Goal: Transaction & Acquisition: Purchase product/service

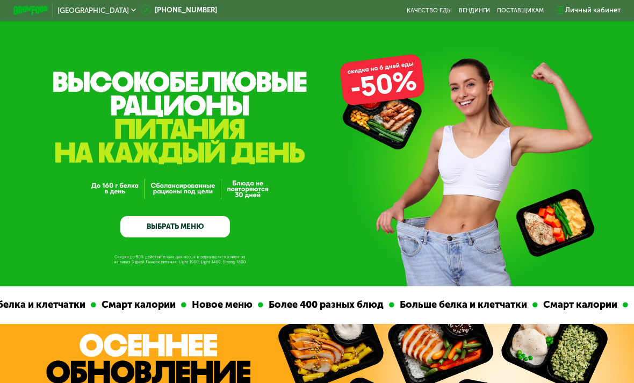
click at [208, 220] on link "ВЫБРАТЬ МЕНЮ" at bounding box center [175, 227] width 110 height 22
click at [184, 220] on link "ВЫБРАТЬ МЕНЮ" at bounding box center [175, 227] width 110 height 22
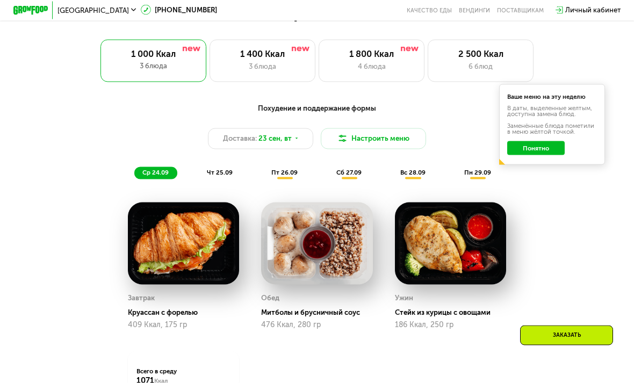
scroll to position [644, 0]
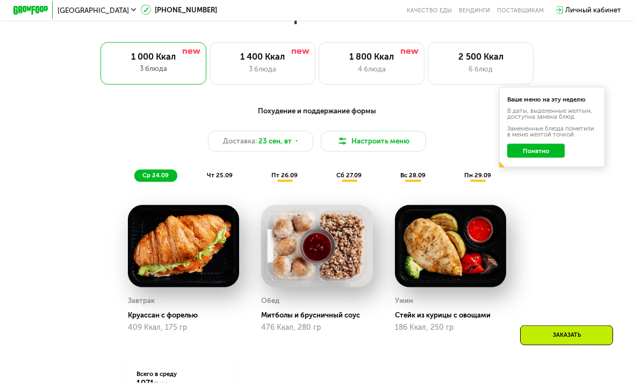
click at [593, 122] on div "Ваше меню на эту неделю В даты, выделенные желтым, доступна замена блюд. Заменё…" at bounding box center [552, 127] width 106 height 80
click at [543, 148] on button "Понятно" at bounding box center [535, 151] width 57 height 14
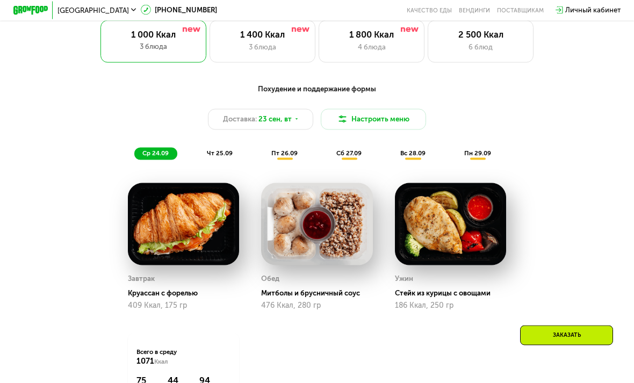
scroll to position [686, 0]
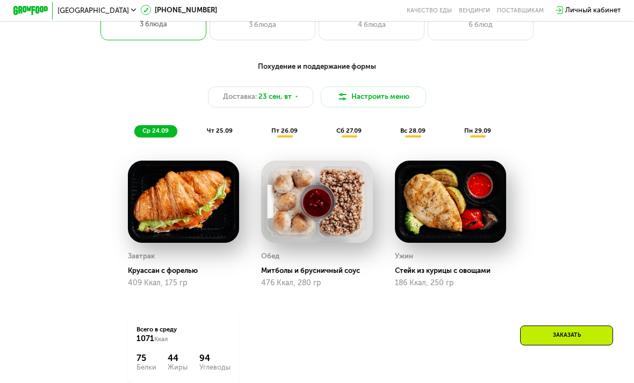
click at [218, 130] on span "чт 25.09" at bounding box center [220, 131] width 26 height 8
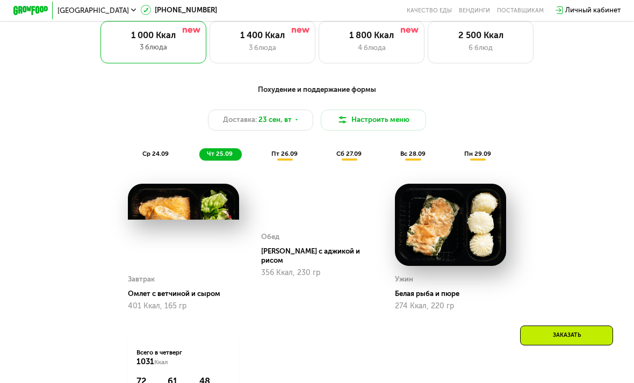
scroll to position [662, 0]
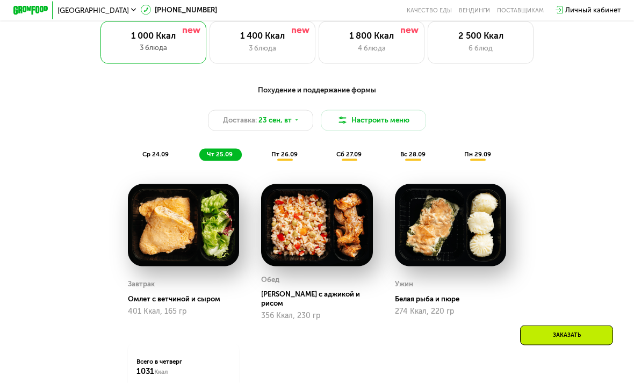
click at [286, 150] on span "пт 26.09" at bounding box center [284, 154] width 26 height 8
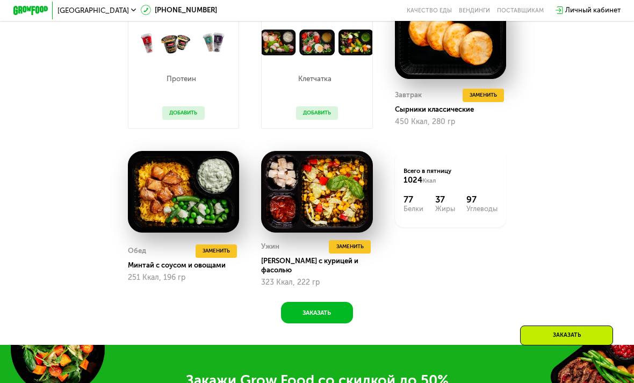
scroll to position [844, 0]
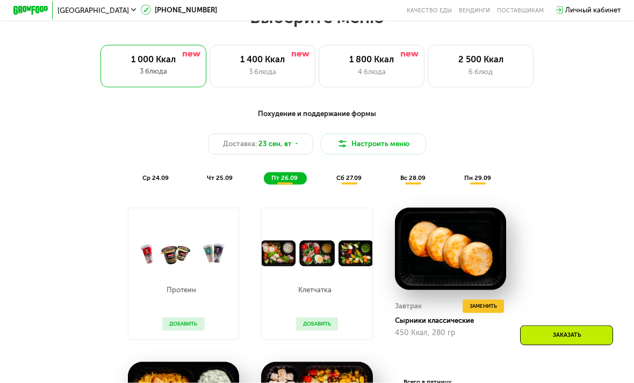
click at [344, 175] on span "сб 27.09" at bounding box center [348, 178] width 25 height 8
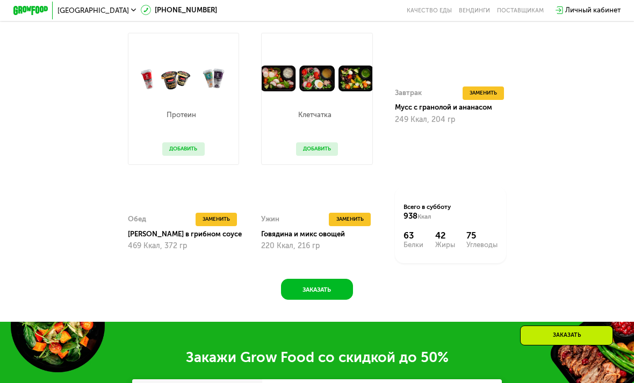
scroll to position [798, 0]
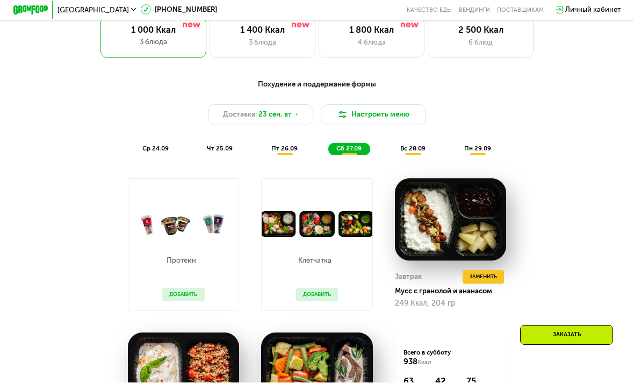
click at [416, 149] on span "вс 28.09" at bounding box center [412, 149] width 25 height 8
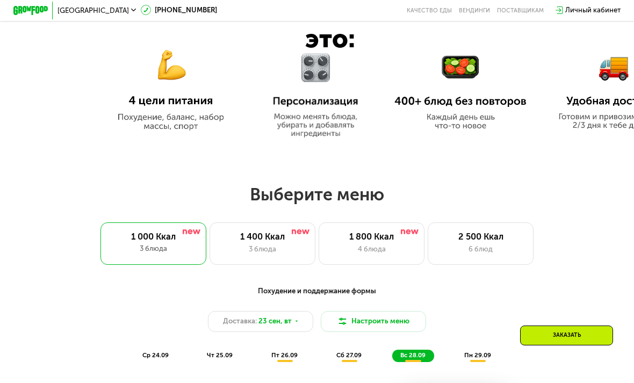
scroll to position [465, 0]
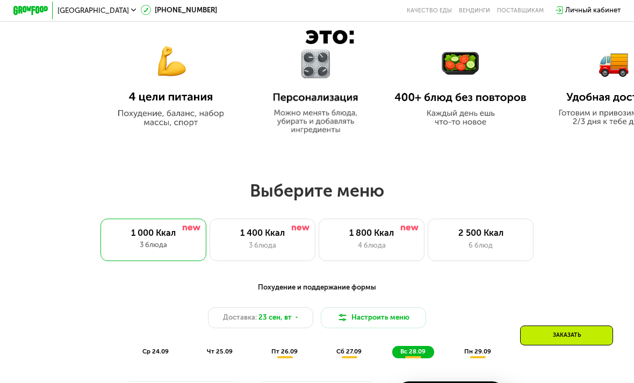
click at [382, 231] on div "1 800 Ккал" at bounding box center [371, 233] width 87 height 11
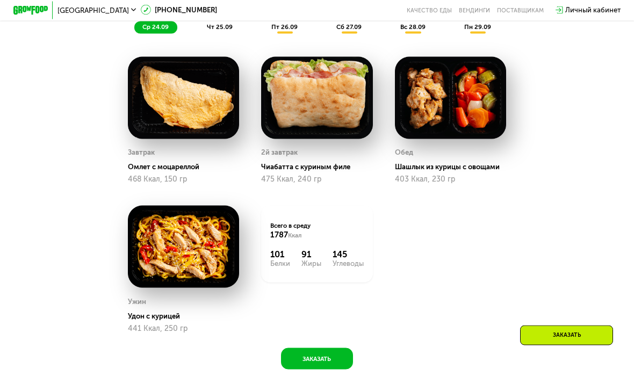
scroll to position [776, 0]
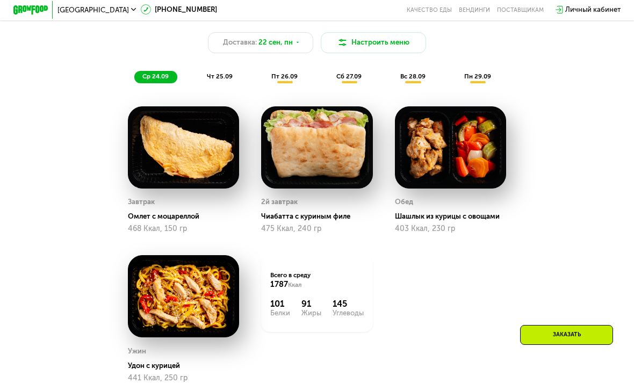
click at [228, 77] on span "чт 25.09" at bounding box center [220, 77] width 26 height 8
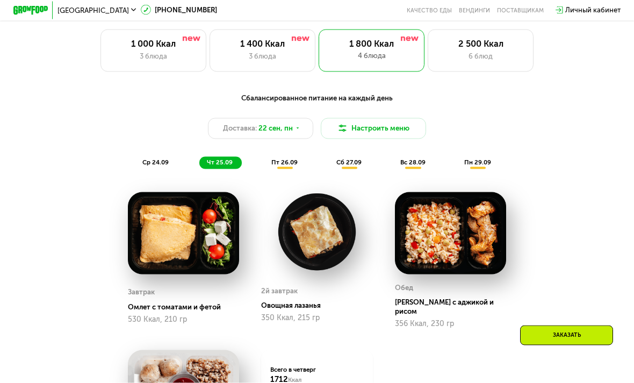
scroll to position [652, 0]
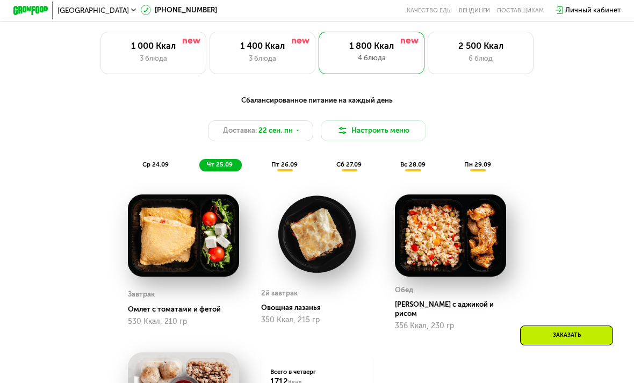
click at [288, 166] on span "пт 26.09" at bounding box center [284, 165] width 26 height 8
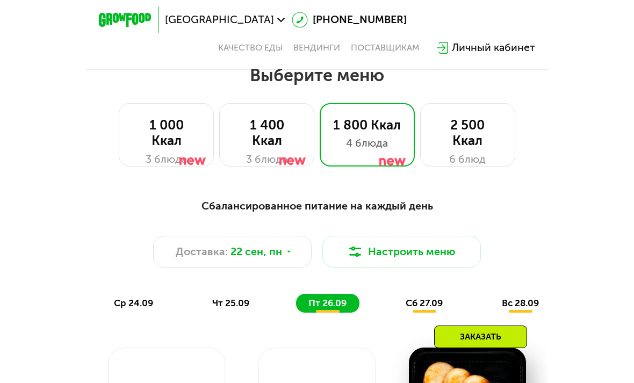
scroll to position [701, 0]
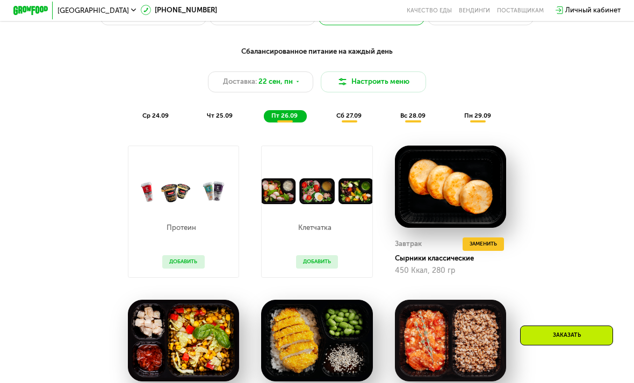
click at [435, 1] on div "Москва [PHONE_NUMBER] Качество еды [PERSON_NAME] поставщикам Личный кабинет" at bounding box center [317, 10] width 616 height 19
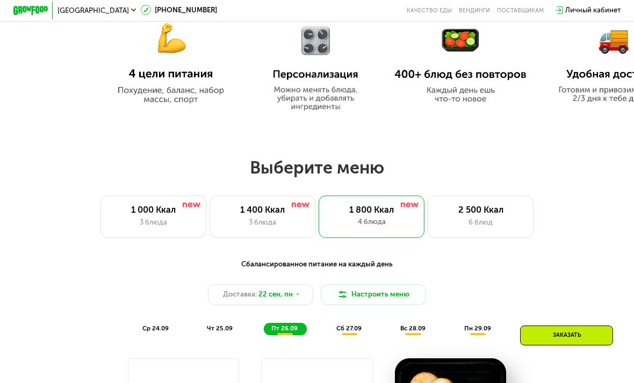
scroll to position [487, 0]
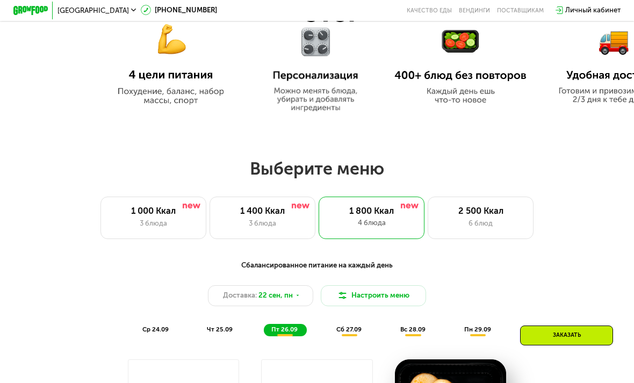
click at [182, 215] on div "1 000 Ккал" at bounding box center [153, 211] width 87 height 11
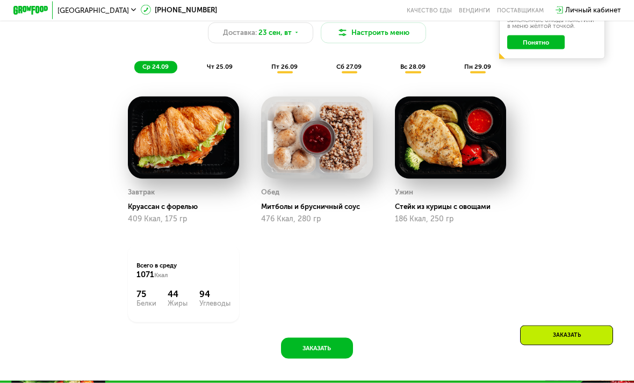
scroll to position [748, 0]
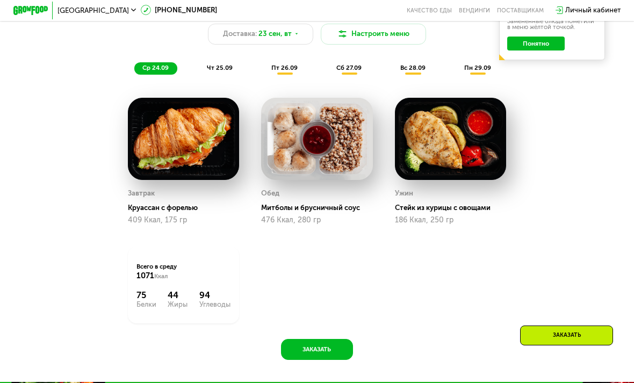
click at [340, 347] on button "Заказать" at bounding box center [317, 349] width 72 height 21
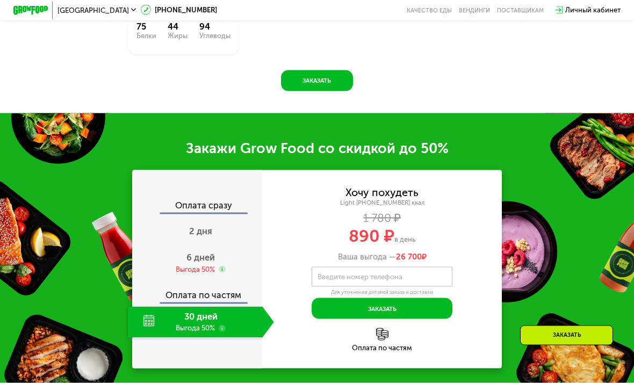
scroll to position [1016, 0]
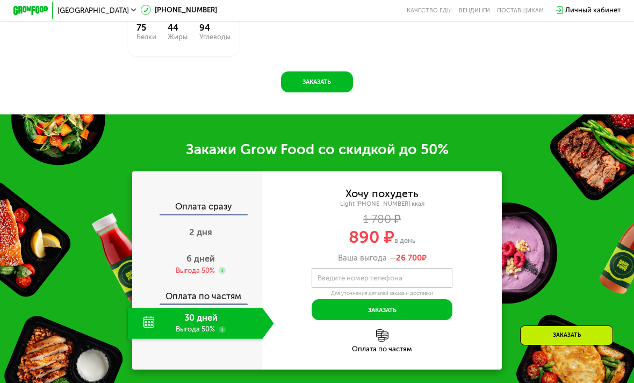
click at [225, 224] on div "2 дня" at bounding box center [201, 233] width 146 height 31
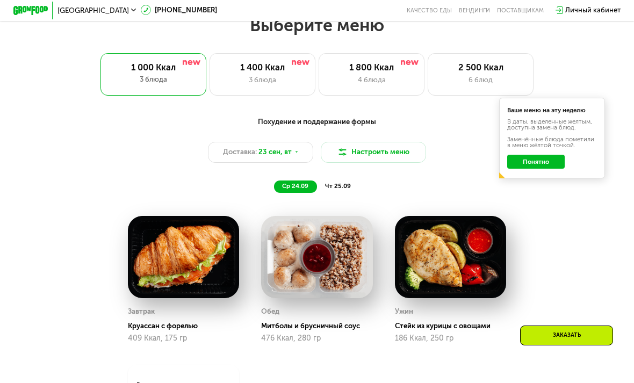
scroll to position [631, 0]
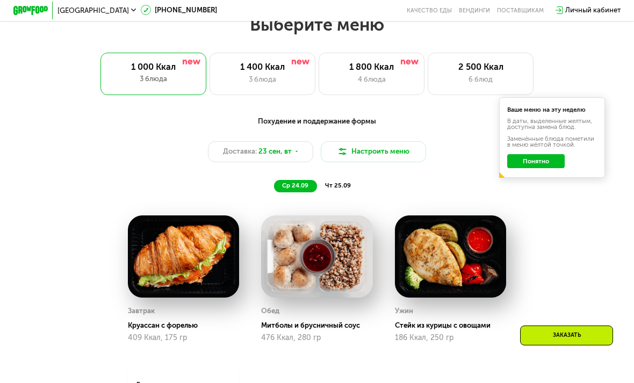
click at [398, 150] on button "Настроить меню" at bounding box center [374, 151] width 106 height 21
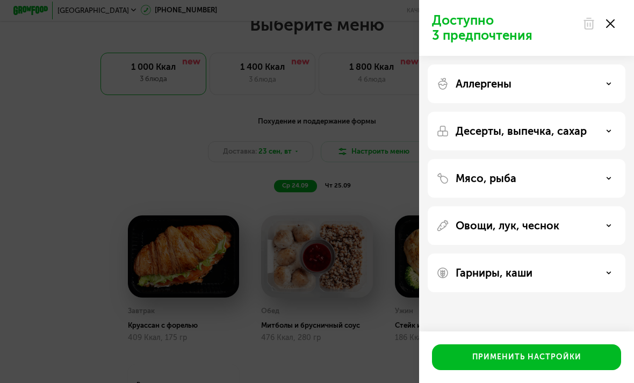
click at [363, 142] on div "Доступно 3 предпочтения Аллергены Десерты, выпечка, сахар Мясо, рыба Овощи, лук…" at bounding box center [317, 191] width 634 height 383
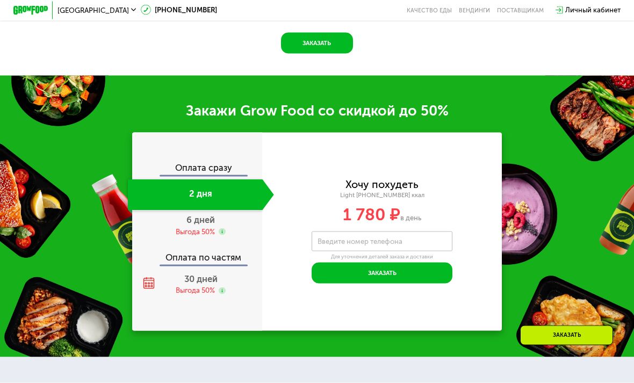
scroll to position [1058, 0]
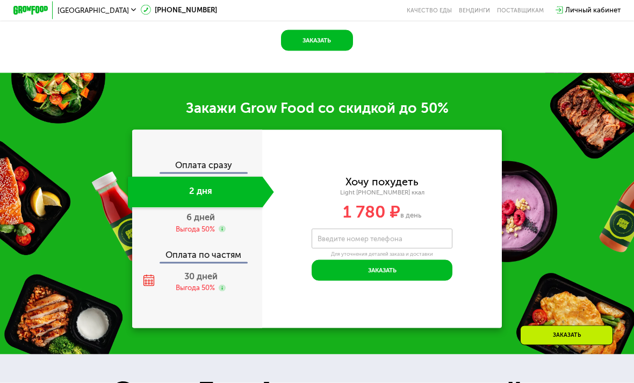
click at [185, 229] on div "Выгода 50%" at bounding box center [195, 230] width 39 height 10
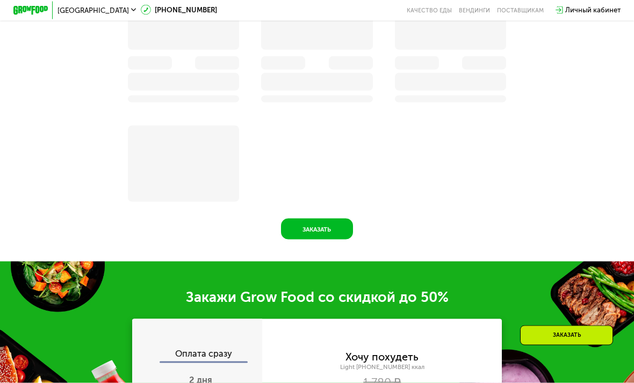
scroll to position [1058, 0]
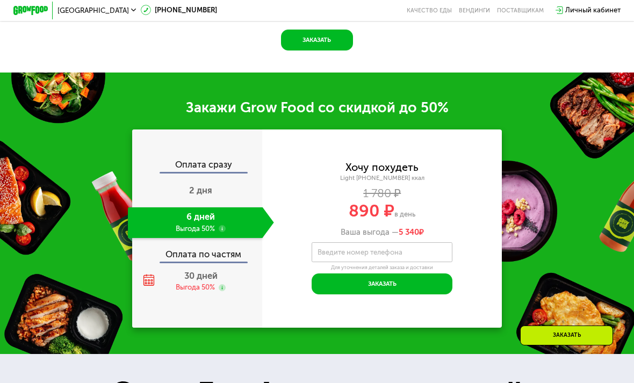
click at [141, 272] on div "30 дней Выгода 50%" at bounding box center [201, 281] width 146 height 31
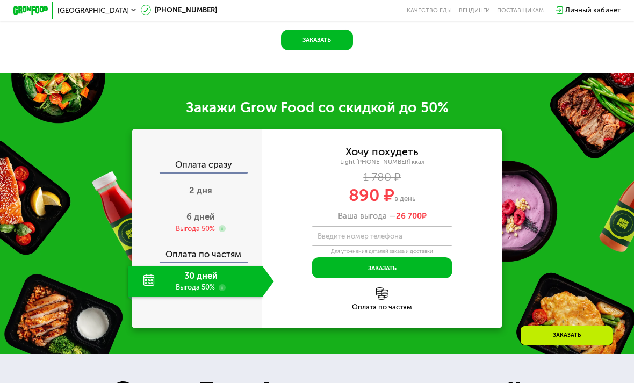
click at [205, 231] on div "6 дней Выгода 50%" at bounding box center [201, 222] width 146 height 31
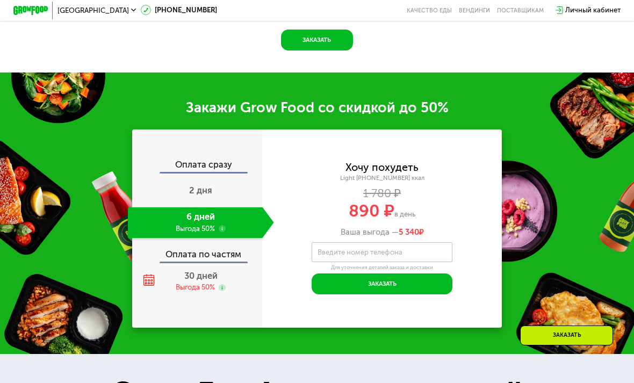
click at [207, 293] on div "30 дней Выгода 50%" at bounding box center [201, 281] width 146 height 31
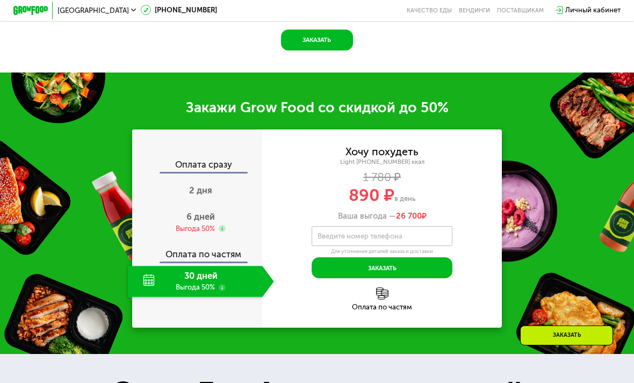
click at [198, 212] on span "6 дней" at bounding box center [200, 217] width 28 height 10
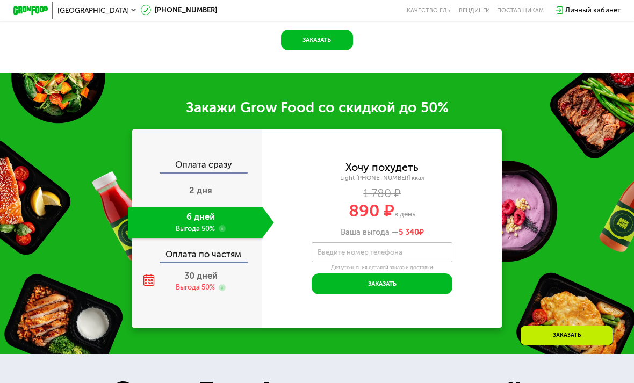
click at [539, 232] on div "Закажи Grow Food со скидкой до 50% Оплата сразу 2 дня 6 дней Выгода 50% Оплата …" at bounding box center [317, 214] width 634 height 282
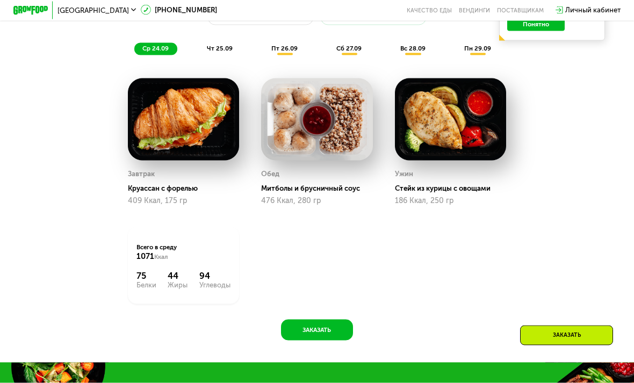
scroll to position [760, 0]
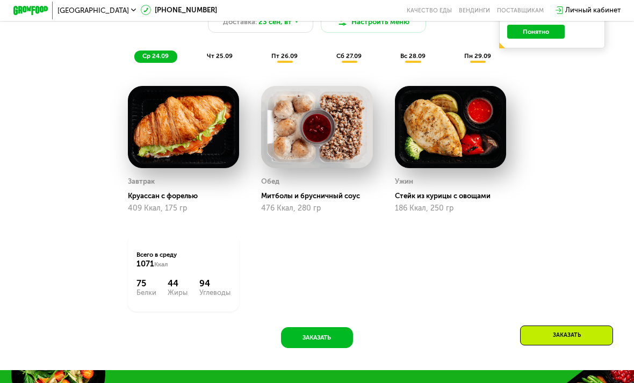
click at [167, 1] on div "Москва [PHONE_NUMBER] Качество еды [PERSON_NAME] поставщикам Личный кабинет" at bounding box center [317, 10] width 616 height 19
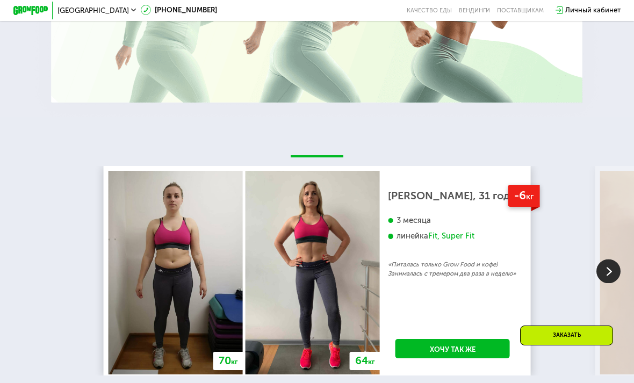
scroll to position [1714, 0]
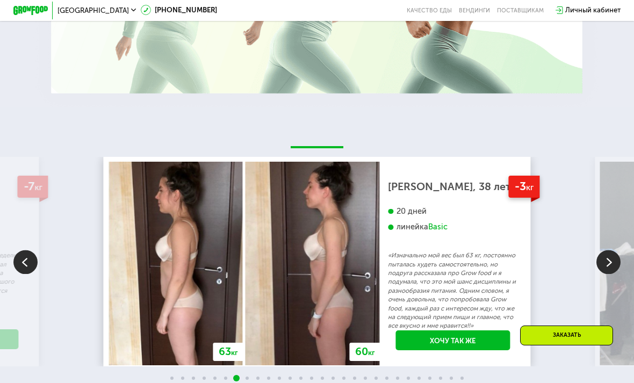
click at [272, 383] on div "70 кг 64 кг -6 кг [PERSON_NAME], 31 год 3 месяца линейка Fit, Super Fit «Питала…" at bounding box center [317, 262] width 634 height 311
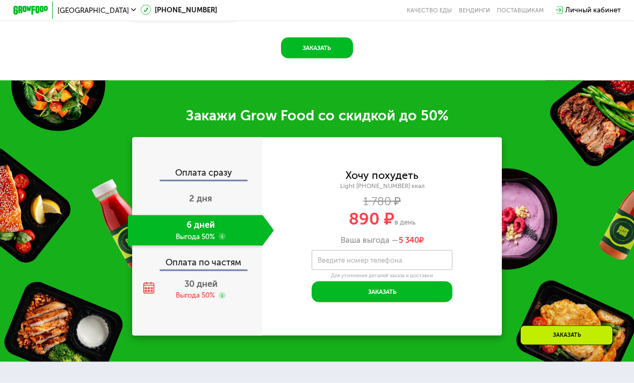
scroll to position [1051, 0]
click at [386, 261] on label "Введите номер телефона" at bounding box center [360, 259] width 85 height 5
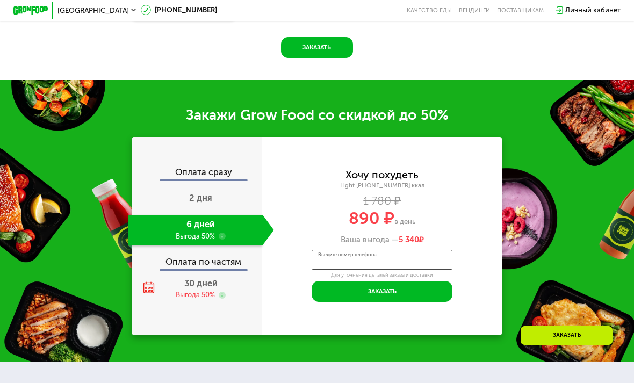
click at [386, 261] on input "Введите номер телефона" at bounding box center [382, 260] width 141 height 20
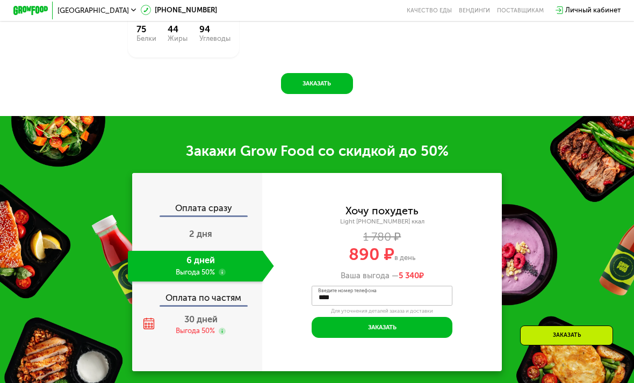
scroll to position [1013, 0]
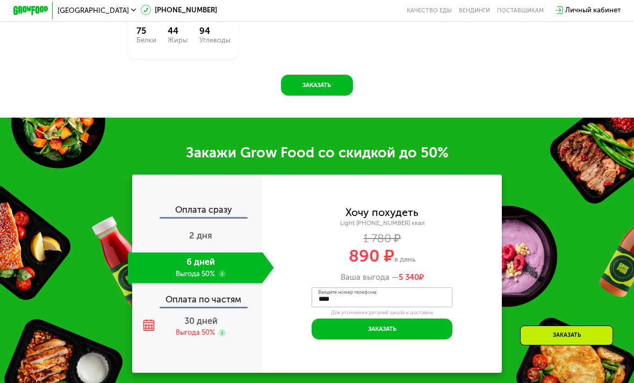
click at [199, 322] on span "30 дней" at bounding box center [200, 321] width 33 height 10
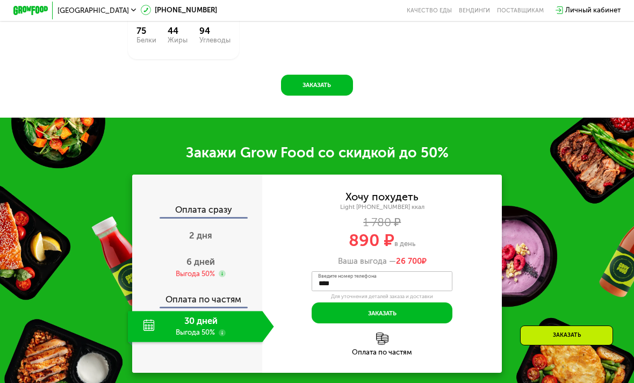
click at [189, 273] on div "Выгода 50%" at bounding box center [195, 274] width 39 height 10
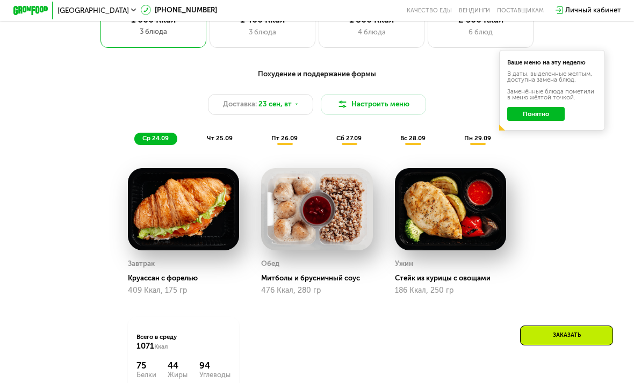
scroll to position [678, 0]
click at [537, 109] on button "Понятно" at bounding box center [535, 114] width 57 height 14
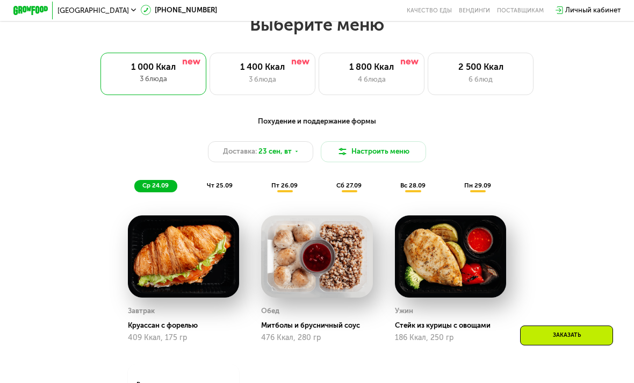
scroll to position [630, 0]
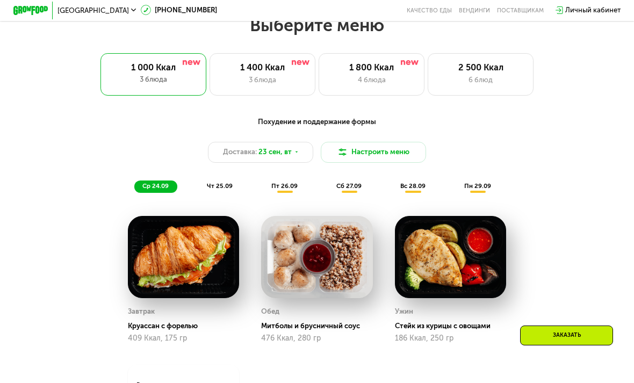
click at [231, 177] on div "Похудение и поддержание формы Доставка: 23 сен, вт Настроить меню ср 24.09 чт 2…" at bounding box center [316, 155] width 521 height 76
click at [229, 188] on span "чт 25.09" at bounding box center [220, 186] width 26 height 8
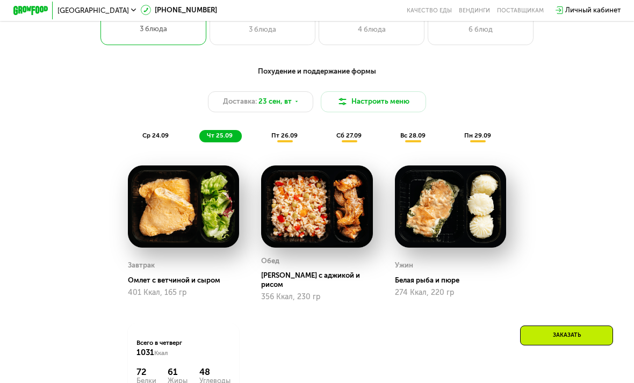
scroll to position [682, 0]
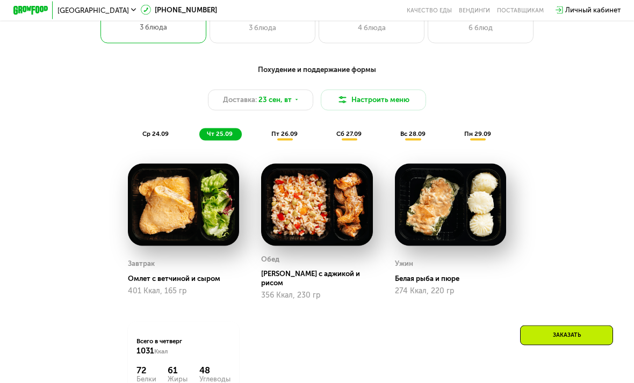
click at [284, 139] on div "пт 26.09" at bounding box center [285, 134] width 43 height 12
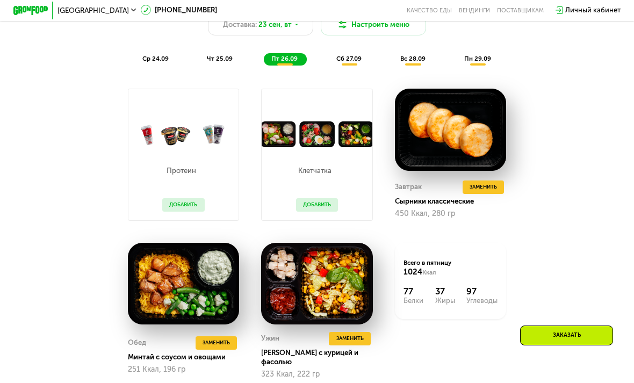
scroll to position [757, 0]
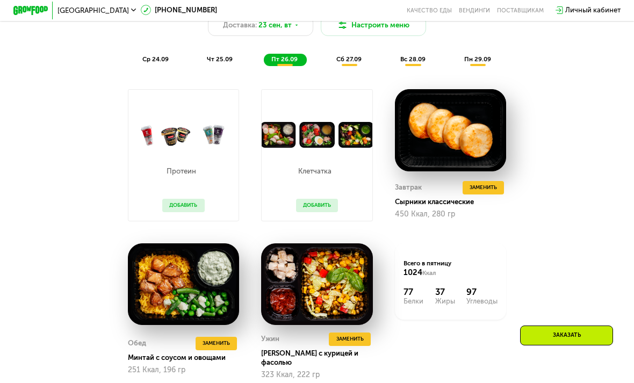
click at [220, 59] on span "чт 25.09" at bounding box center [220, 59] width 26 height 8
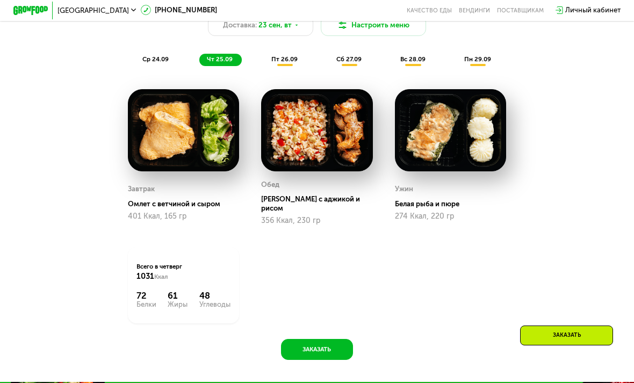
click at [280, 57] on span "пт 26.09" at bounding box center [284, 59] width 26 height 8
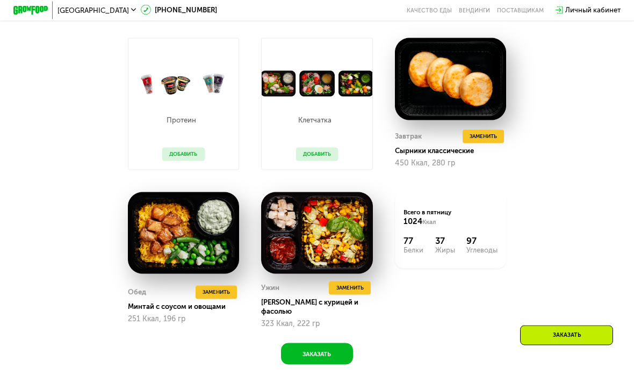
scroll to position [809, 0]
click at [228, 264] on img at bounding box center [184, 233] width 112 height 82
click at [224, 287] on span "Заменить" at bounding box center [216, 291] width 27 height 9
click at [222, 287] on span "Заменить" at bounding box center [216, 291] width 27 height 9
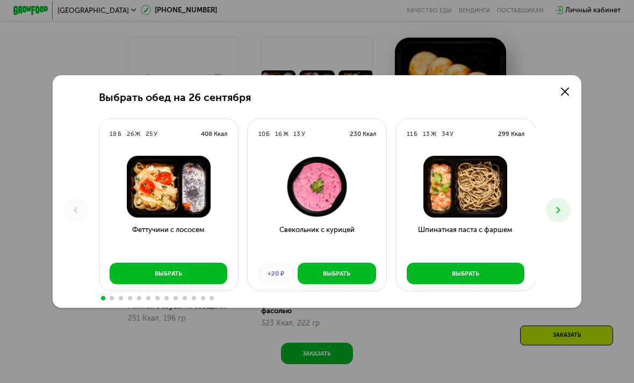
click at [225, 256] on h3 "Феттучини с лососем" at bounding box center [168, 241] width 139 height 32
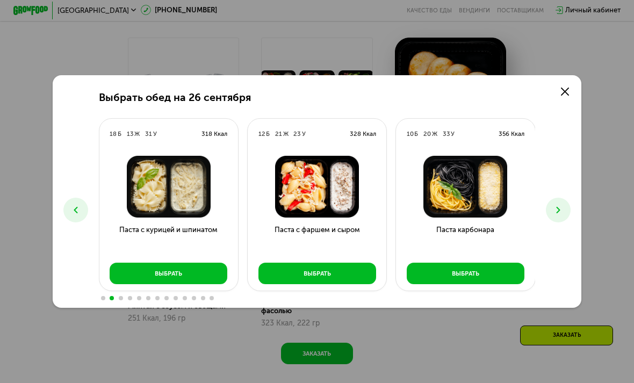
click at [566, 96] on icon at bounding box center [565, 92] width 8 height 8
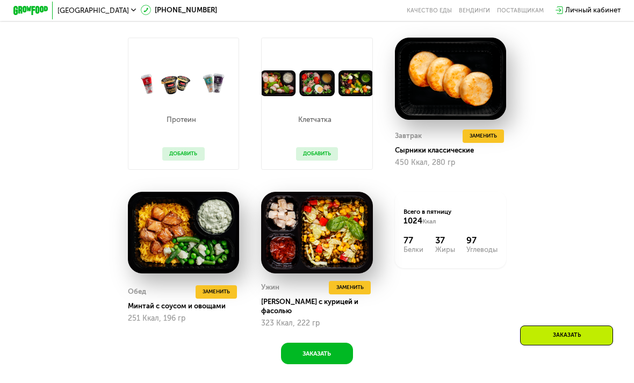
click at [222, 287] on span "Заменить" at bounding box center [216, 291] width 27 height 9
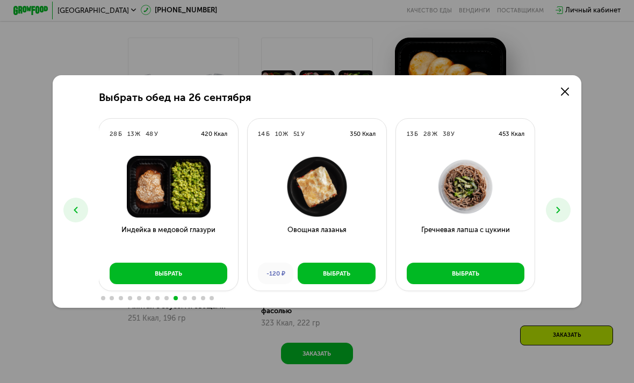
click at [567, 98] on div "Выбрать обед на 26 сентября 18 Б 26 Ж 25 У 408 Ккал Феттучини с лососем Выбрать…" at bounding box center [317, 191] width 528 height 233
click at [558, 100] on link at bounding box center [565, 92] width 18 height 18
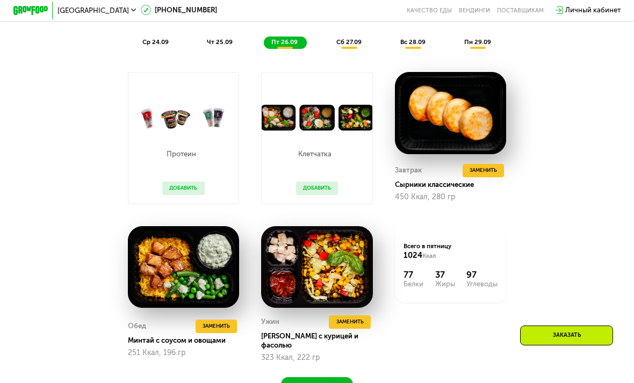
scroll to position [750, 0]
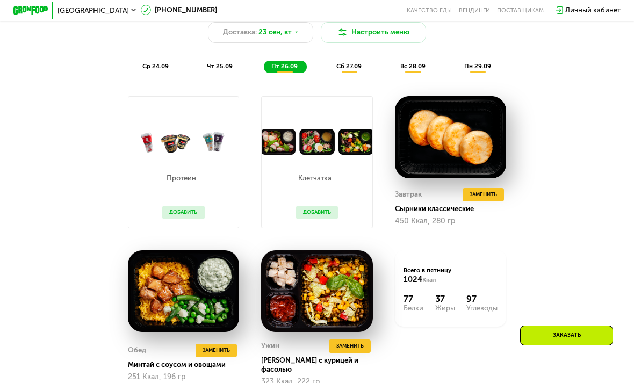
click at [161, 65] on span "ср 24.09" at bounding box center [155, 66] width 26 height 8
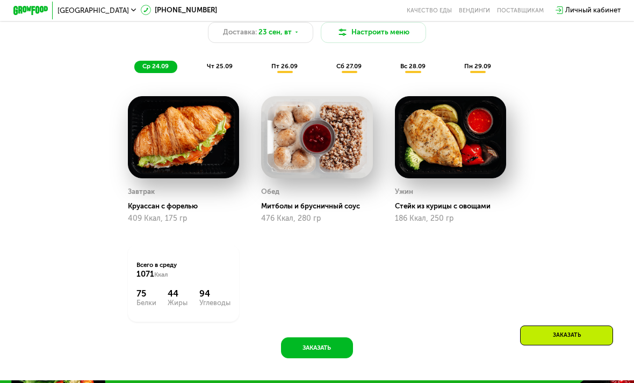
click at [221, 63] on span "чт 25.09" at bounding box center [220, 66] width 26 height 8
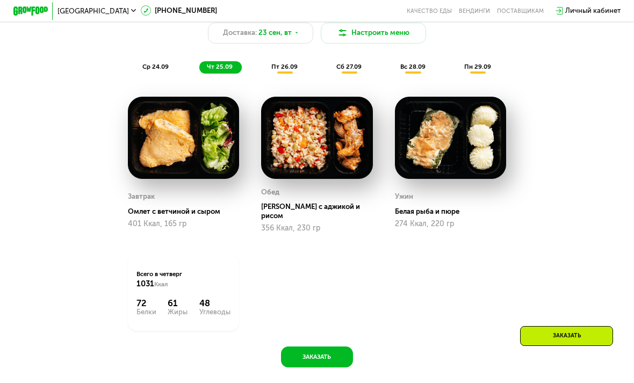
click at [281, 61] on div "пт 26.09" at bounding box center [285, 67] width 43 height 12
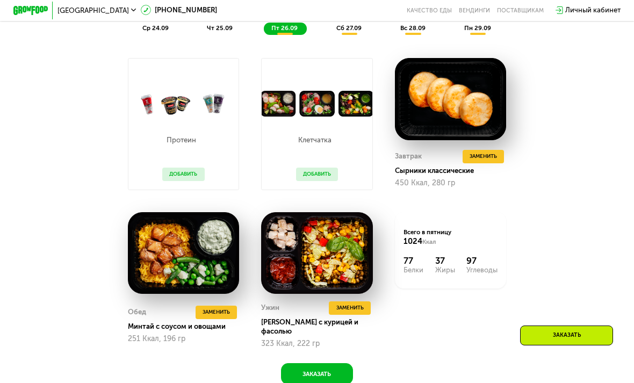
scroll to position [789, 0]
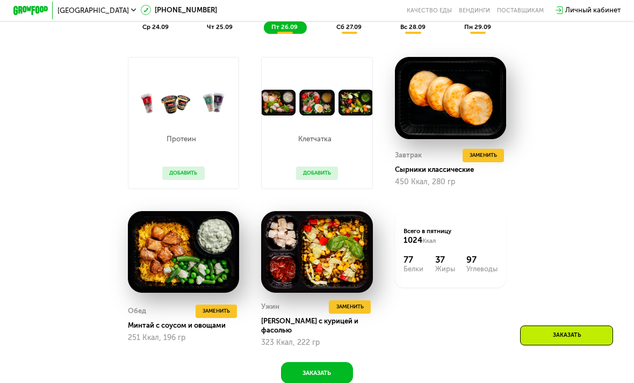
click at [222, 307] on span "Заменить" at bounding box center [216, 311] width 27 height 9
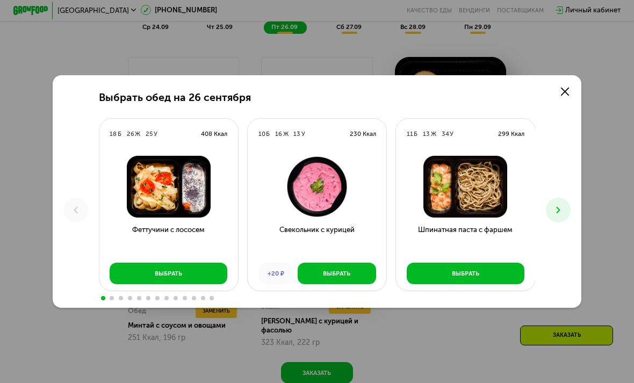
click at [480, 217] on img at bounding box center [465, 187] width 125 height 62
click at [469, 278] on div "Выбрать" at bounding box center [465, 273] width 27 height 9
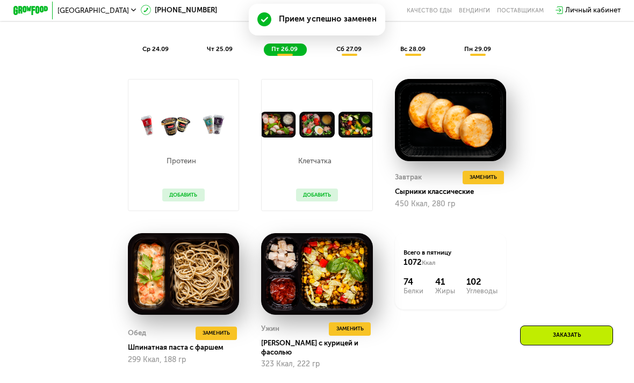
click at [469, 286] on div "Выбрать" at bounding box center [480, 282] width 30 height 10
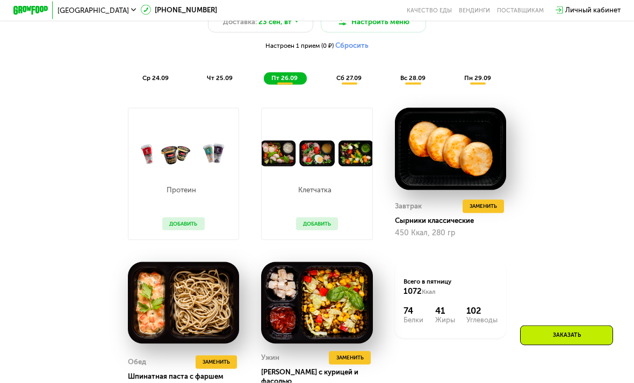
scroll to position [762, 0]
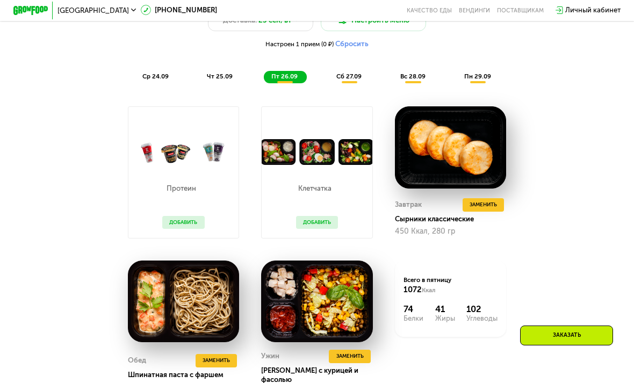
click at [349, 77] on span "сб 27.09" at bounding box center [348, 77] width 25 height 8
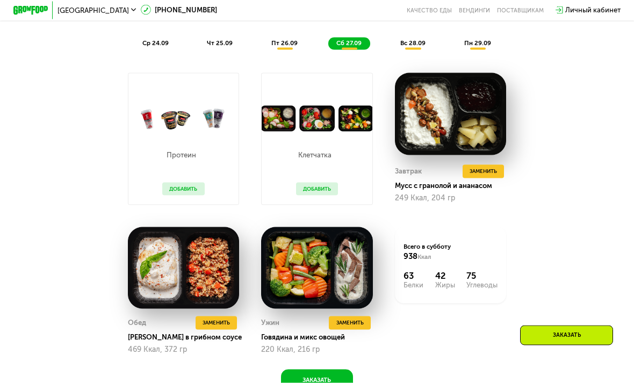
scroll to position [796, 0]
click at [487, 167] on span "Заменить" at bounding box center [483, 171] width 27 height 9
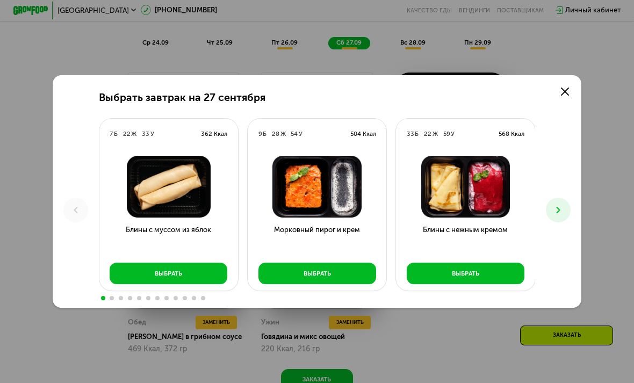
click at [557, 100] on link at bounding box center [565, 92] width 18 height 18
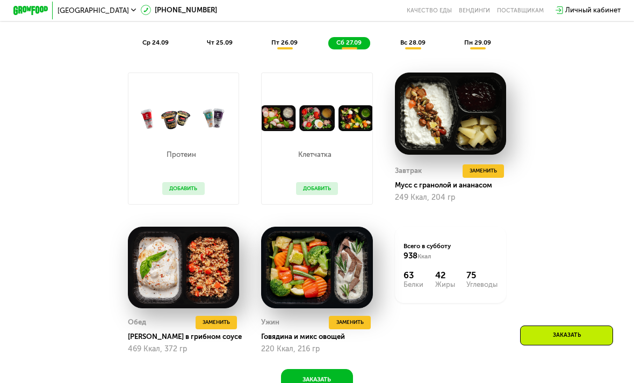
click at [574, 109] on div "Похудение и поддержание формы Доставка: 23 сен, вт Настроить меню Настроен 1 пр…" at bounding box center [317, 168] width 543 height 444
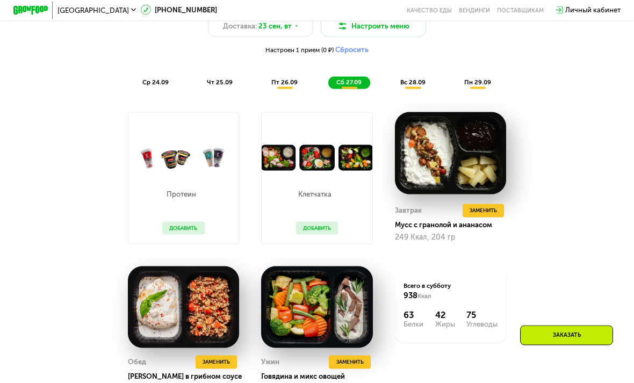
scroll to position [757, 0]
click at [502, 207] on button "Заменить" at bounding box center [483, 210] width 41 height 13
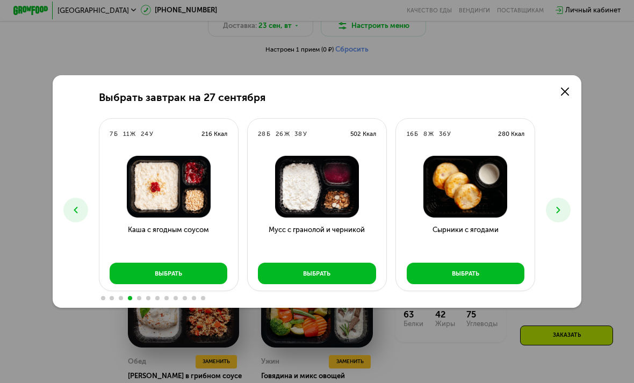
click at [450, 284] on button "Выбрать" at bounding box center [466, 273] width 118 height 21
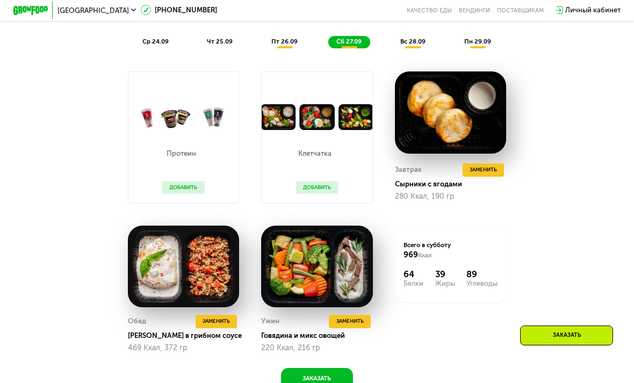
scroll to position [792, 0]
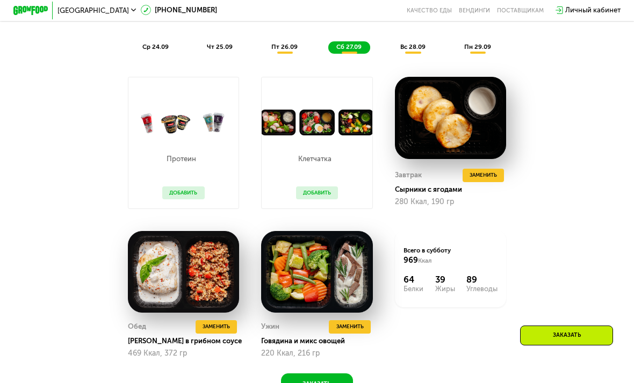
click at [482, 177] on span "Заменить" at bounding box center [483, 175] width 27 height 9
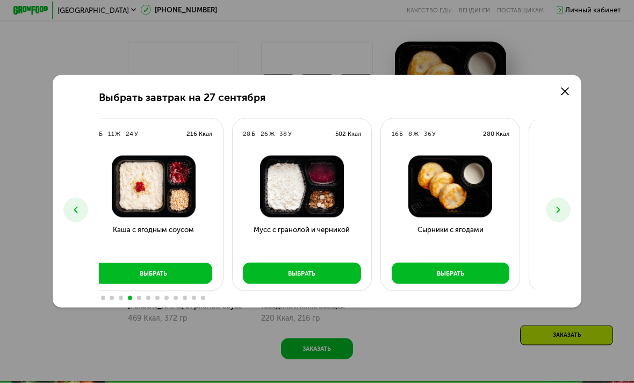
scroll to position [827, 0]
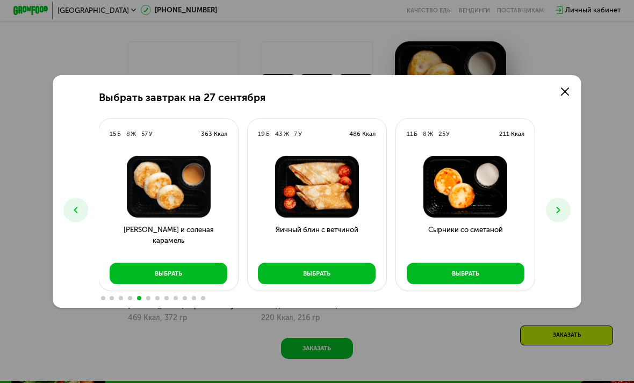
click at [456, 283] on button "Выбрать" at bounding box center [466, 273] width 118 height 21
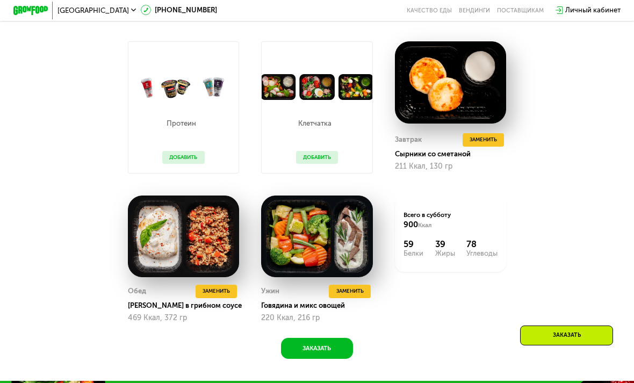
click at [349, 290] on span "Заменить" at bounding box center [349, 291] width 27 height 9
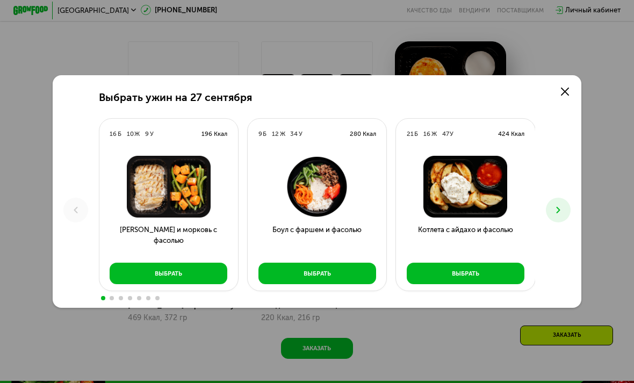
click at [561, 96] on icon at bounding box center [565, 92] width 8 height 8
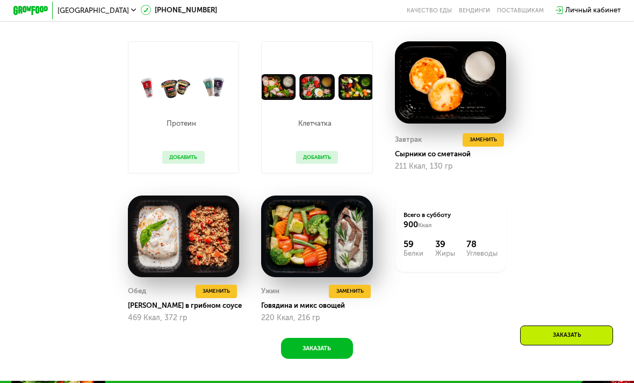
click at [355, 291] on span "Заменить" at bounding box center [349, 291] width 27 height 9
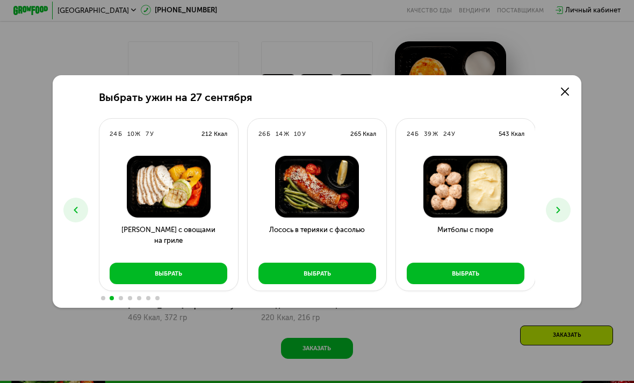
click at [207, 284] on button "Выбрать" at bounding box center [169, 273] width 118 height 21
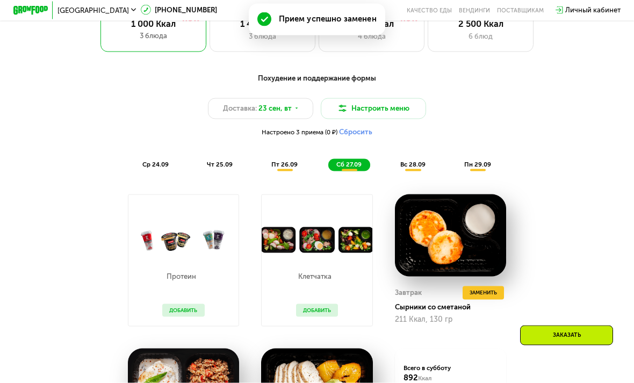
scroll to position [673, 0]
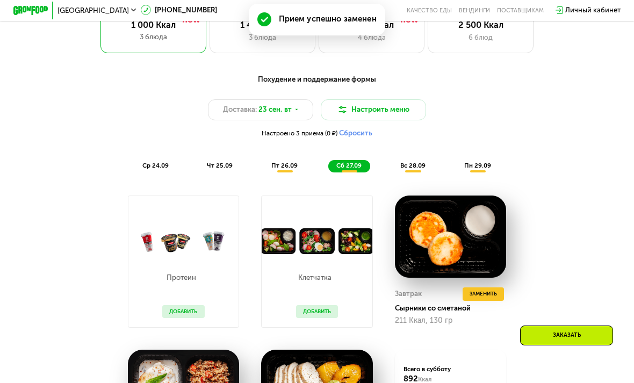
click at [414, 168] on span "вс 28.09" at bounding box center [412, 166] width 25 height 8
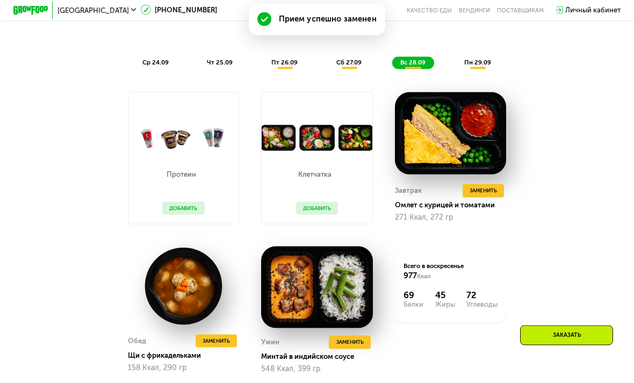
scroll to position [776, 0]
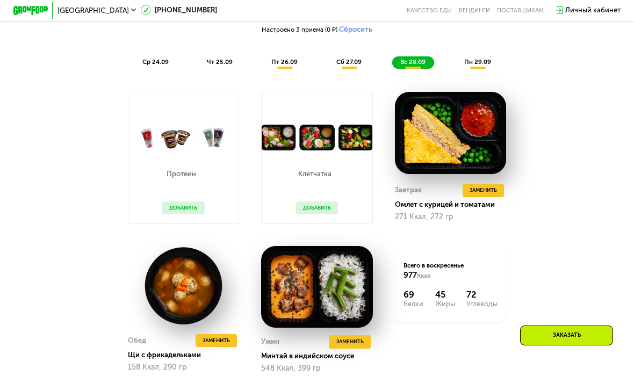
click at [490, 189] on span "Заменить" at bounding box center [483, 190] width 27 height 9
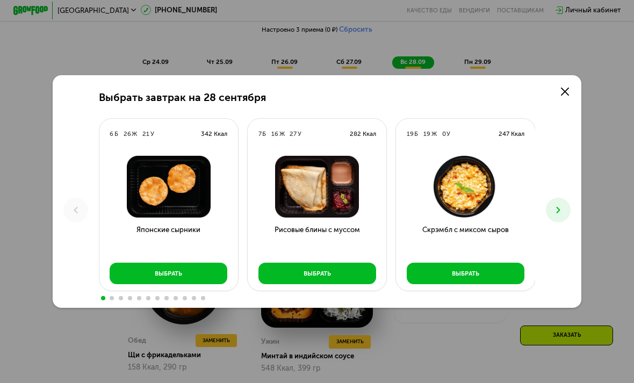
click at [572, 100] on link at bounding box center [565, 92] width 18 height 18
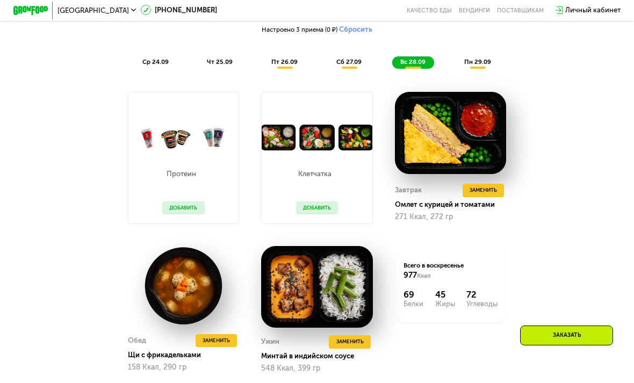
click at [494, 190] on span "Заменить" at bounding box center [483, 190] width 27 height 9
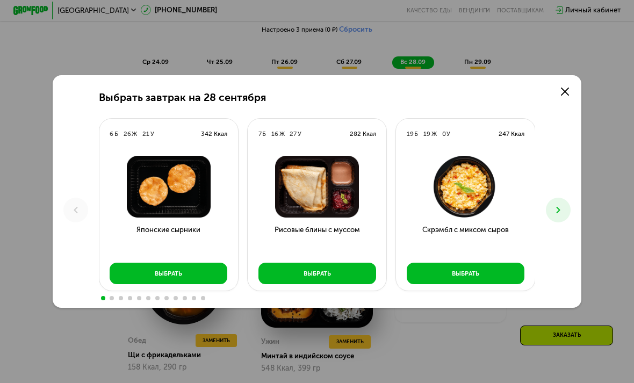
click at [444, 284] on button "Выбрать" at bounding box center [466, 273] width 118 height 21
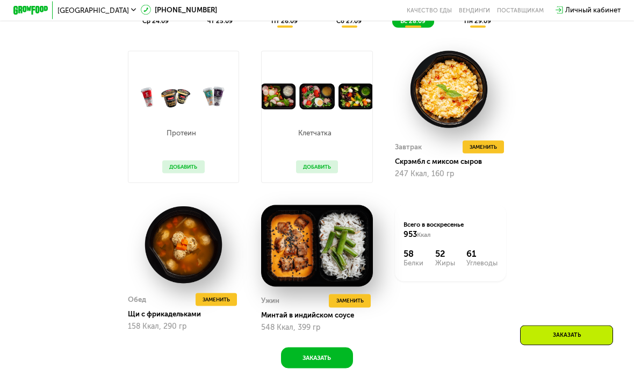
scroll to position [818, 0]
click at [228, 295] on span "Заменить" at bounding box center [216, 299] width 27 height 9
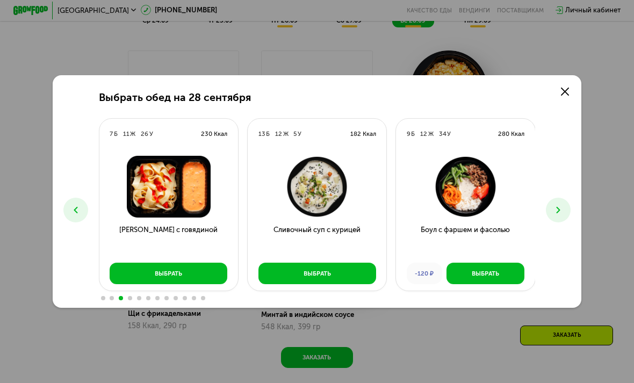
click at [553, 215] on icon at bounding box center [558, 210] width 11 height 11
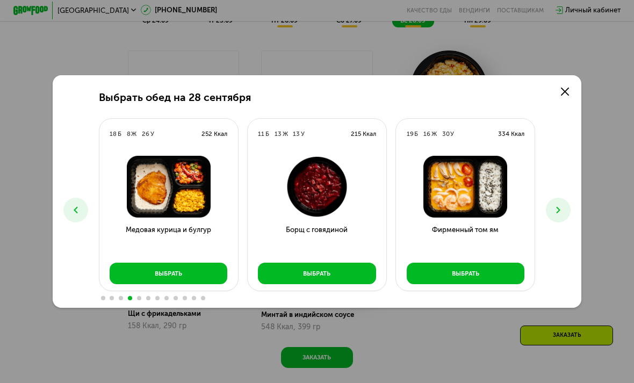
click at [562, 221] on button at bounding box center [558, 210] width 25 height 25
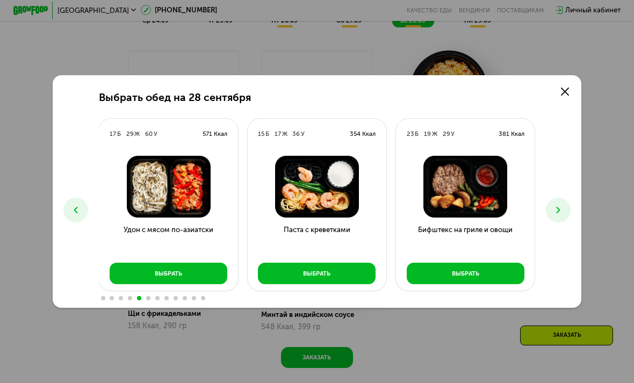
click at [558, 213] on use at bounding box center [559, 210] width 4 height 6
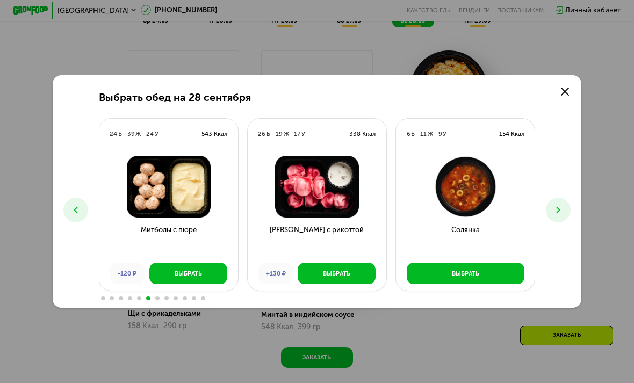
click at [555, 215] on icon at bounding box center [558, 210] width 11 height 11
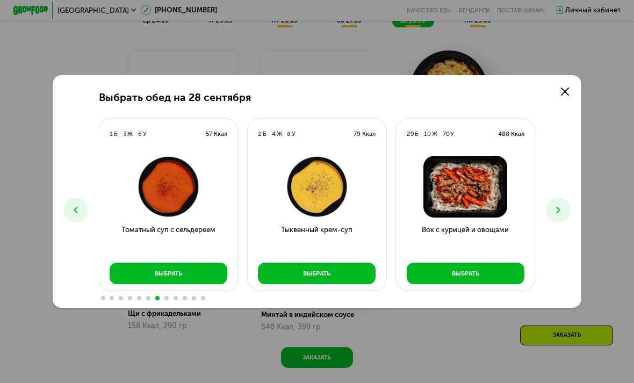
click at [553, 215] on icon at bounding box center [558, 210] width 11 height 11
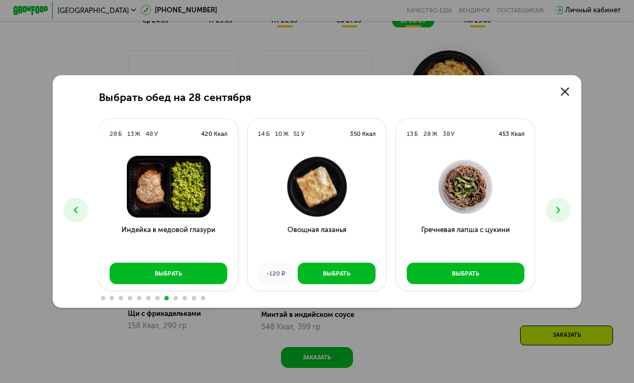
click at [554, 215] on icon at bounding box center [558, 210] width 11 height 11
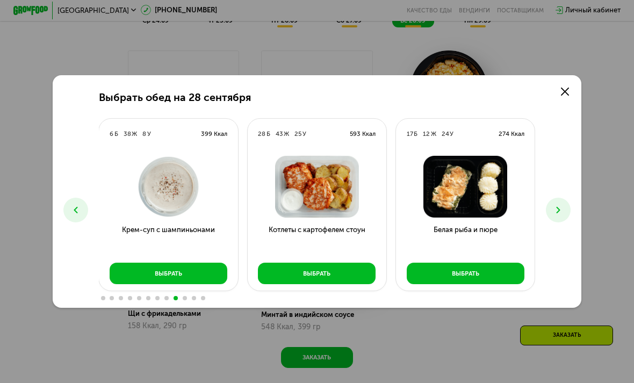
click at [558, 215] on icon at bounding box center [558, 210] width 11 height 11
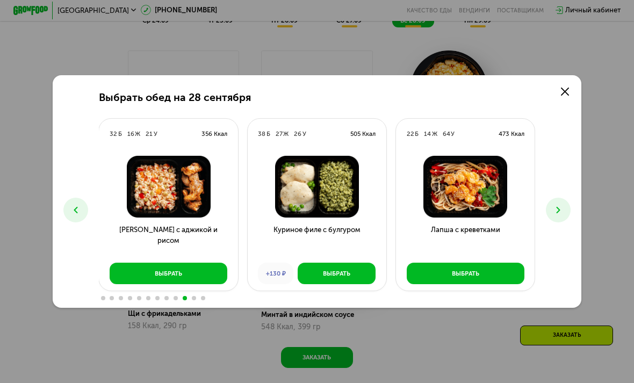
click at [556, 215] on icon at bounding box center [558, 210] width 11 height 11
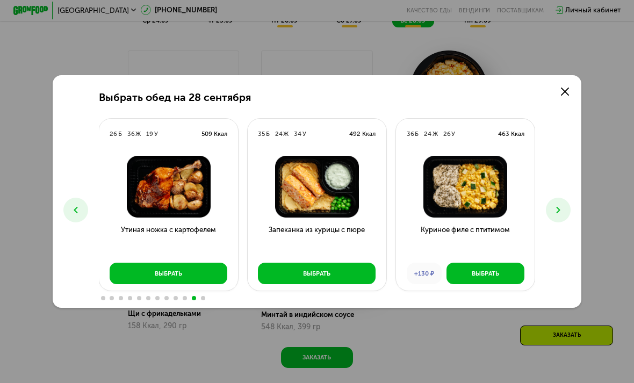
click at [556, 215] on icon at bounding box center [558, 210] width 11 height 11
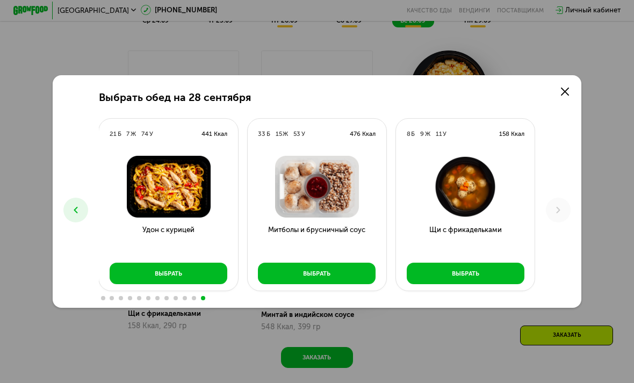
click at [74, 215] on icon at bounding box center [75, 210] width 11 height 11
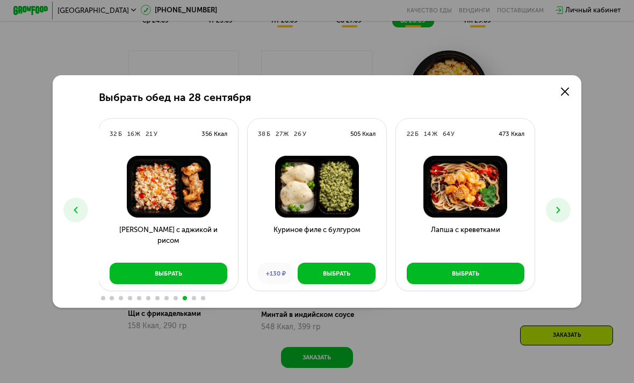
click at [73, 215] on icon at bounding box center [75, 210] width 11 height 11
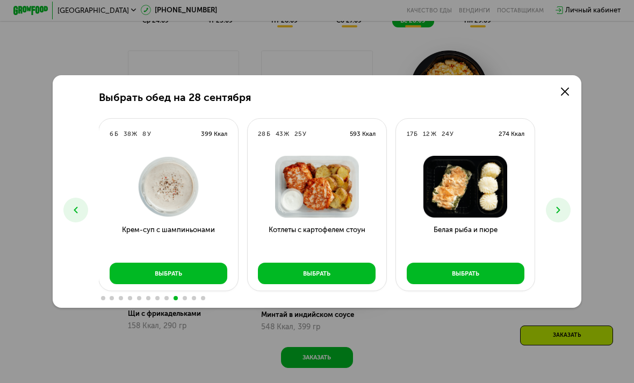
click at [73, 215] on icon at bounding box center [75, 210] width 11 height 11
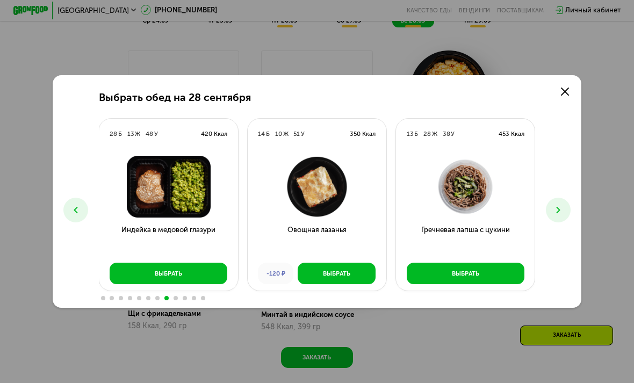
click at [74, 215] on icon at bounding box center [75, 210] width 11 height 11
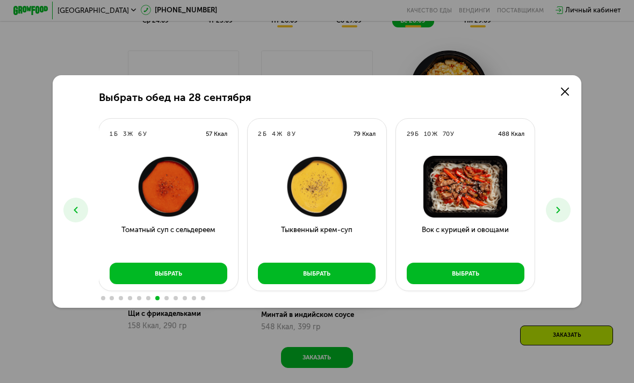
click at [74, 215] on icon at bounding box center [75, 210] width 11 height 11
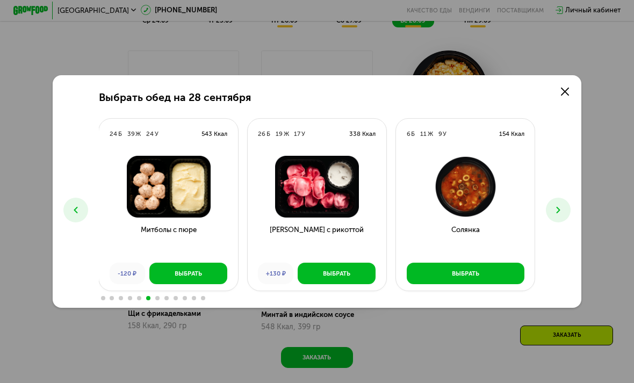
click at [76, 219] on button at bounding box center [75, 210] width 25 height 25
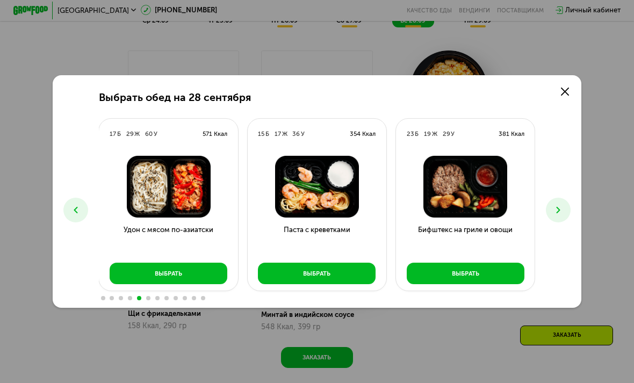
click at [71, 215] on icon at bounding box center [75, 210] width 11 height 11
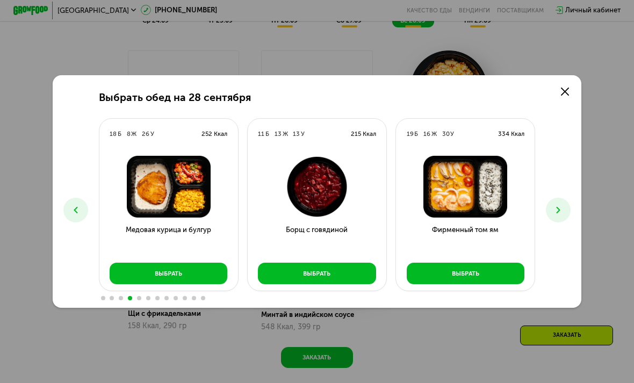
click at [505, 284] on button "Выбрать" at bounding box center [466, 273] width 118 height 21
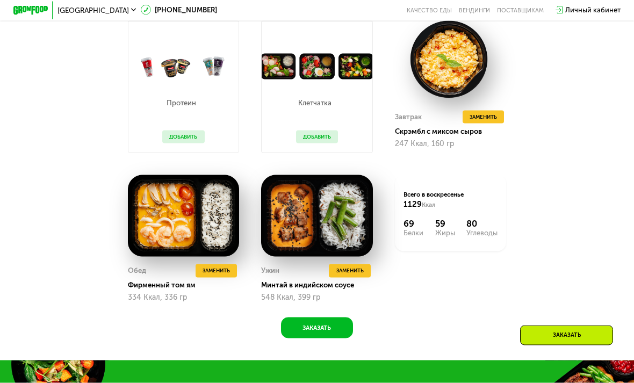
scroll to position [848, 0]
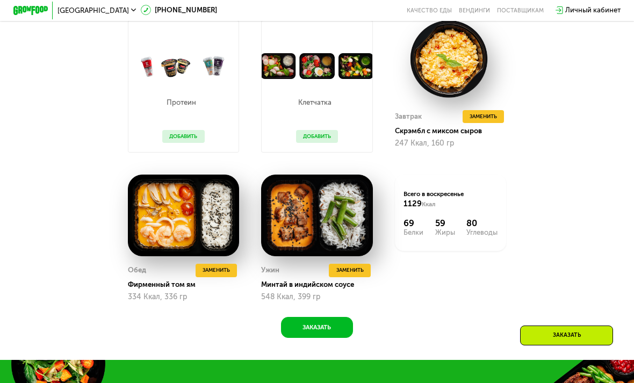
click at [356, 266] on span "Заменить" at bounding box center [349, 270] width 27 height 9
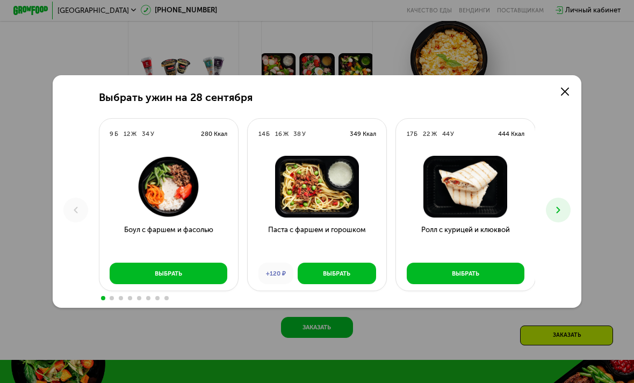
click at [566, 96] on icon at bounding box center [565, 92] width 8 height 8
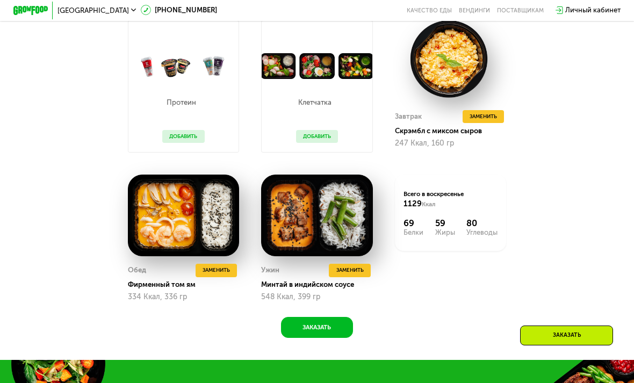
click at [356, 271] on span "Заменить" at bounding box center [349, 270] width 27 height 9
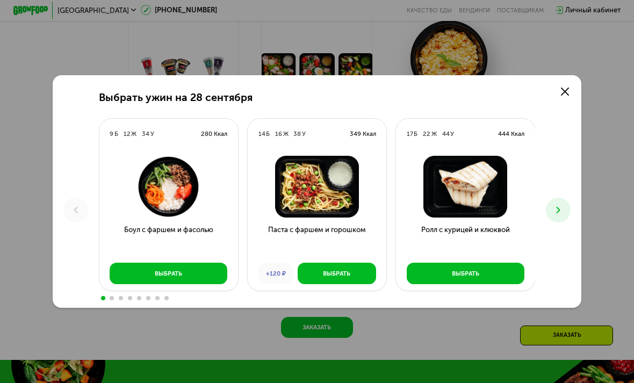
click at [552, 222] on button at bounding box center [558, 210] width 25 height 25
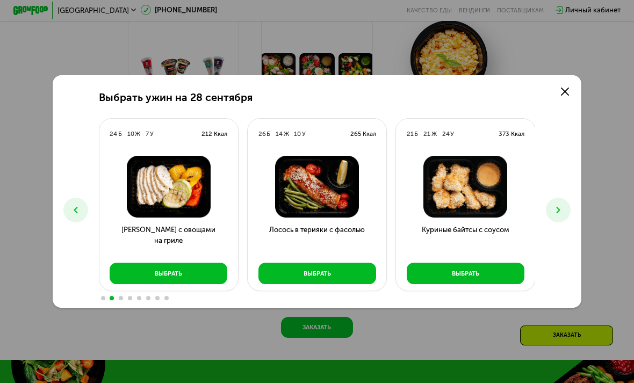
click at [578, 208] on div "Выбрать ужин на 28 сентября 9 Б 12 Ж 34 У 280 Ккал Боул с фаршем и фасолью Выбр…" at bounding box center [317, 191] width 528 height 233
click at [563, 215] on button at bounding box center [558, 210] width 25 height 25
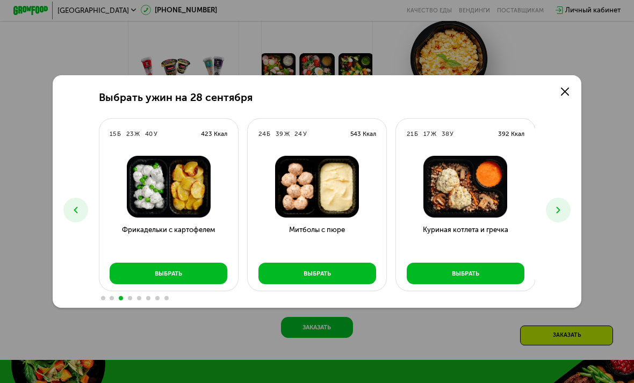
click at [479, 284] on button "Выбрать" at bounding box center [466, 273] width 118 height 21
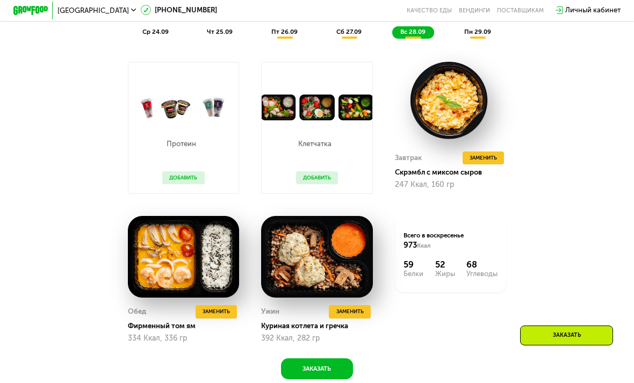
click at [327, 364] on button "Заказать" at bounding box center [317, 368] width 72 height 21
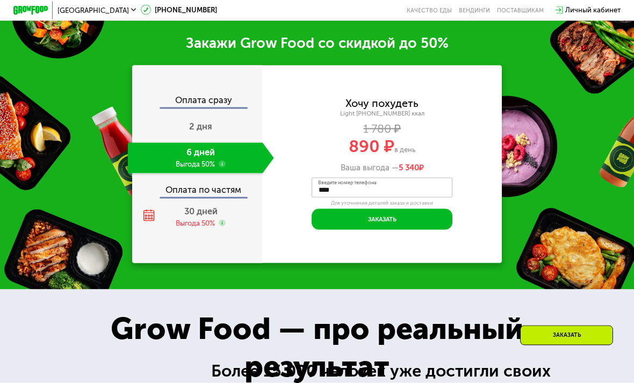
scroll to position [1207, 0]
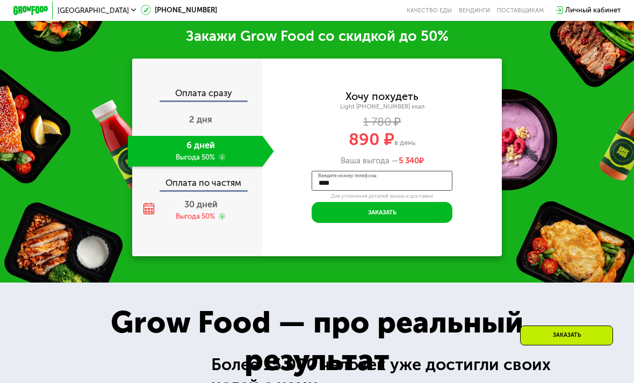
click at [441, 172] on input "****" at bounding box center [382, 181] width 141 height 20
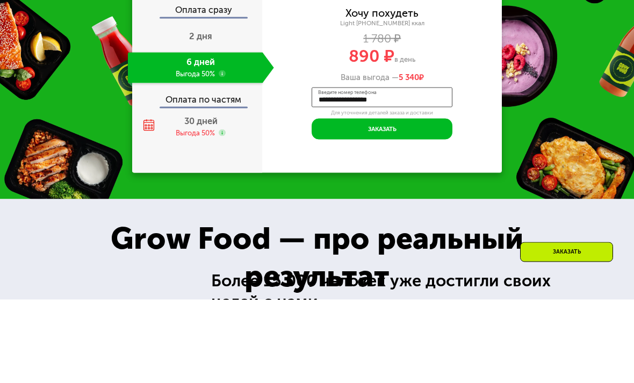
type input "**********"
click at [417, 202] on button "Заказать" at bounding box center [382, 212] width 141 height 21
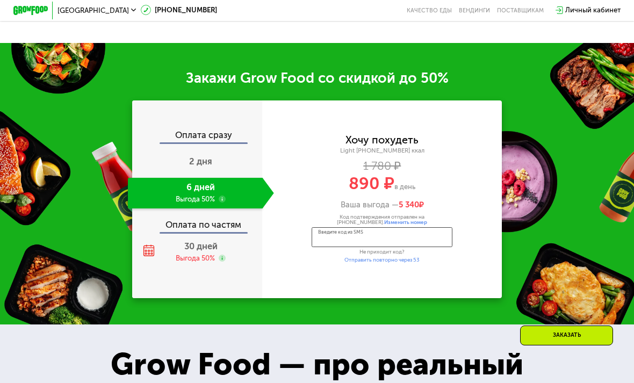
click at [389, 238] on input "Введите код из SMS" at bounding box center [382, 237] width 141 height 20
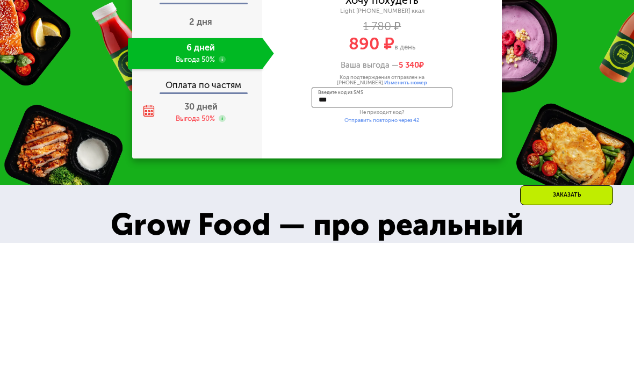
type input "****"
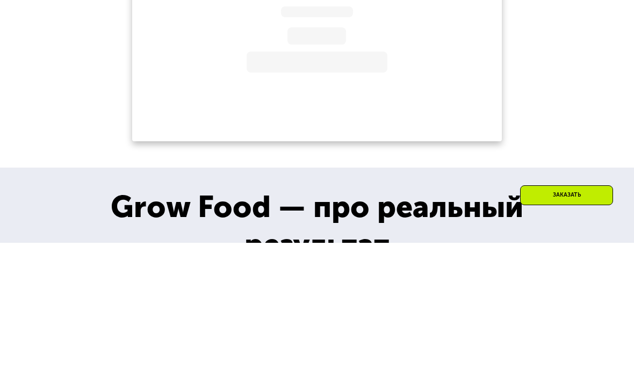
scroll to position [1305, 0]
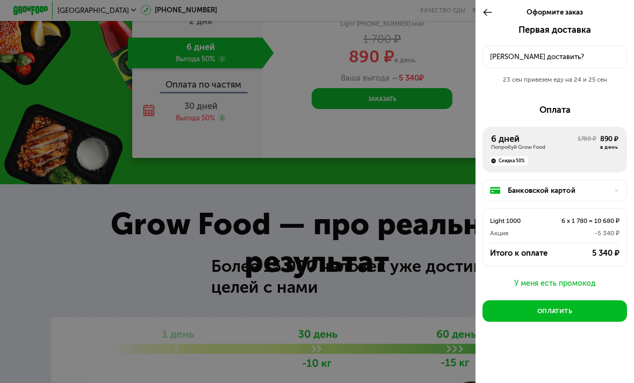
click at [551, 48] on button "[PERSON_NAME] доставить?" at bounding box center [555, 57] width 145 height 22
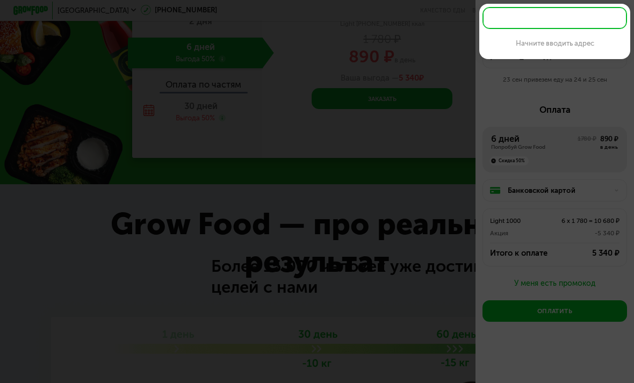
scroll to position [1305, 0]
type input "********"
click at [389, 189] on div at bounding box center [317, 191] width 634 height 383
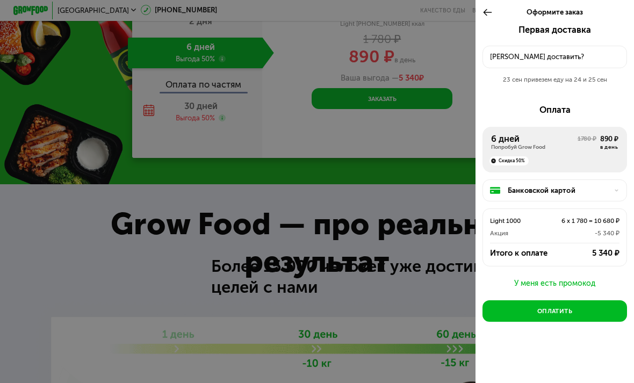
click at [565, 50] on button "[PERSON_NAME] доставить?" at bounding box center [555, 57] width 145 height 22
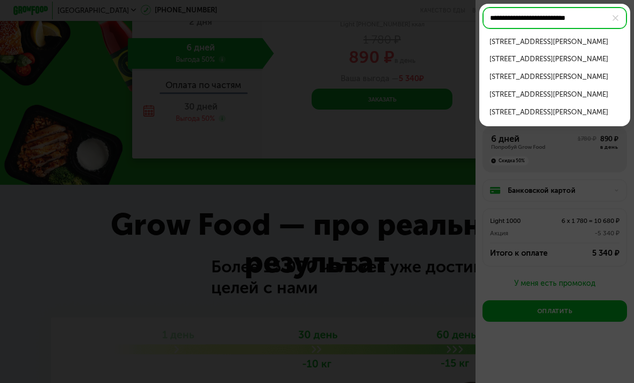
click at [586, 43] on div "[STREET_ADDRESS][PERSON_NAME]" at bounding box center [555, 42] width 131 height 11
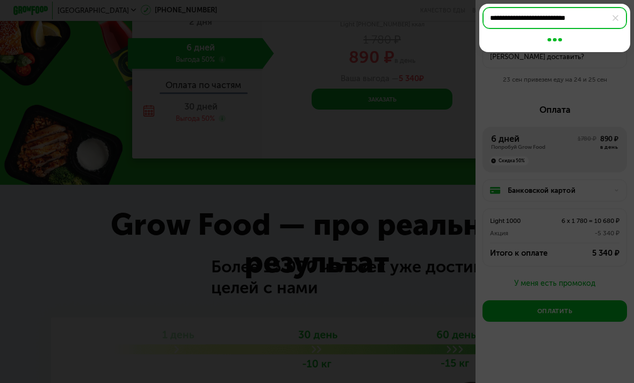
scroll to position [1305, 0]
type input "**********"
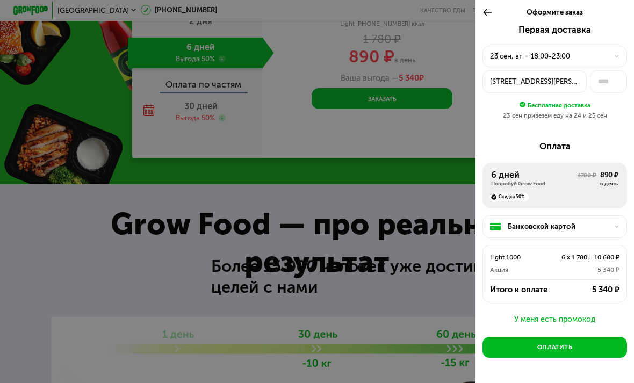
click at [621, 64] on div "23 сен, вт • 18:00-23:00" at bounding box center [555, 56] width 145 height 21
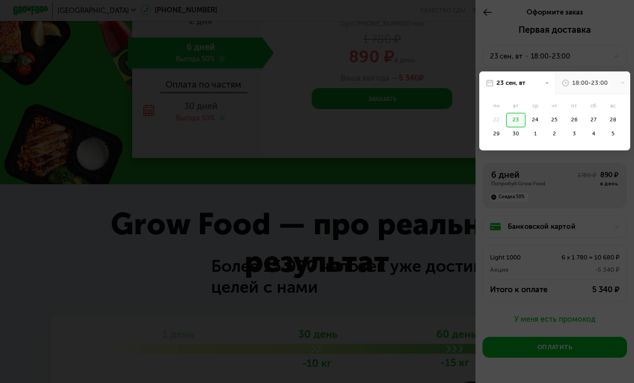
click at [627, 69] on div at bounding box center [317, 191] width 634 height 383
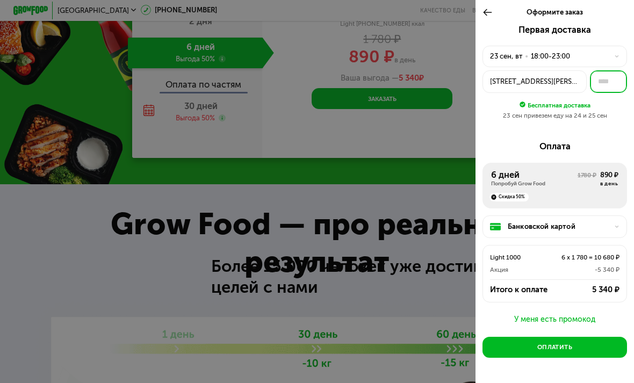
click at [608, 81] on input "text" at bounding box center [608, 81] width 37 height 22
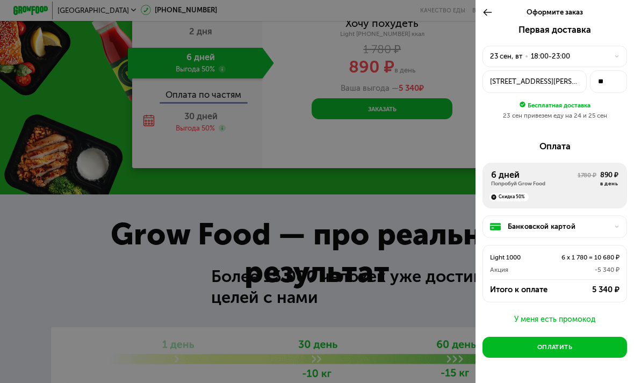
scroll to position [1294, 0]
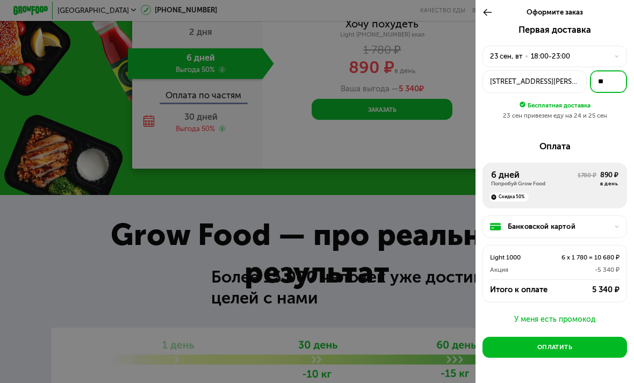
type input "**"
click at [492, 5] on div at bounding box center [490, 12] width 15 height 25
click at [490, 10] on icon at bounding box center [488, 12] width 10 height 11
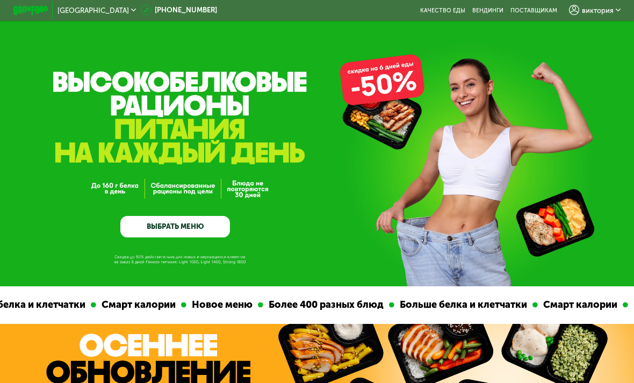
click at [606, 5] on div "виктория" at bounding box center [595, 10] width 52 height 11
click at [391, 213] on div "GrowFood — доставка правильного питания ВЫБРАТЬ МЕНЮ" at bounding box center [317, 169] width 634 height 136
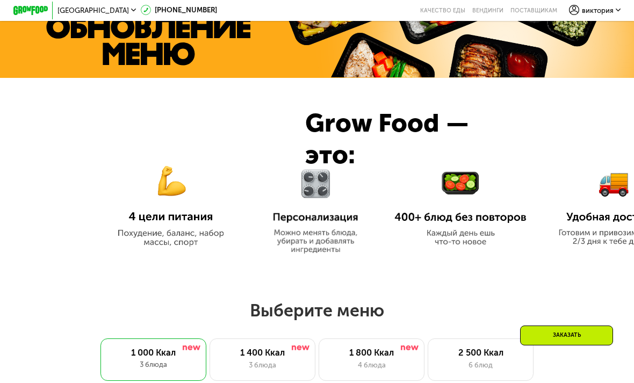
scroll to position [398, 0]
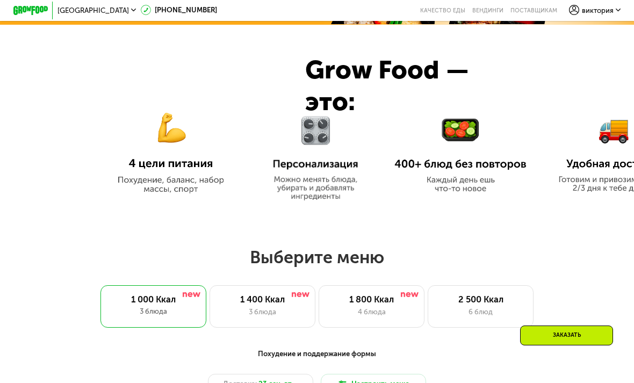
click at [559, 346] on div "Заказать" at bounding box center [566, 336] width 93 height 20
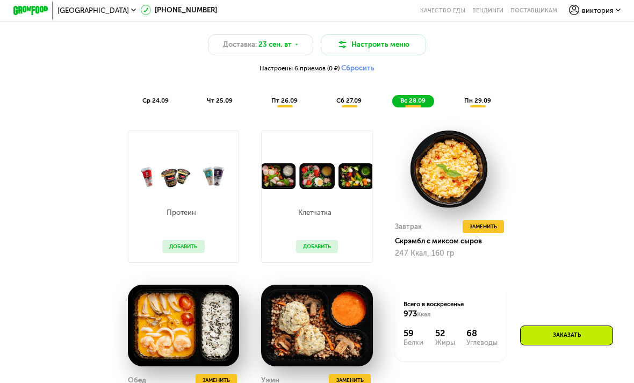
scroll to position [737, 0]
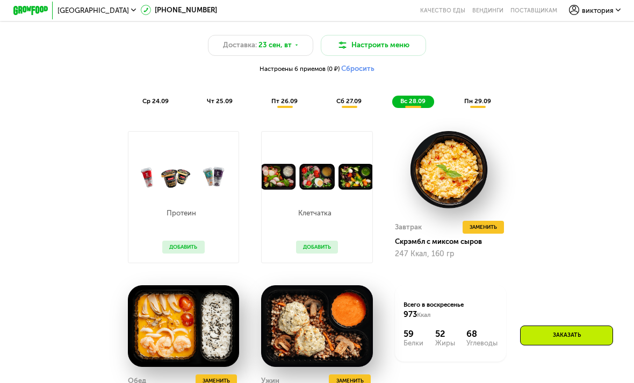
click at [480, 102] on span "пн 29.09" at bounding box center [477, 101] width 27 height 8
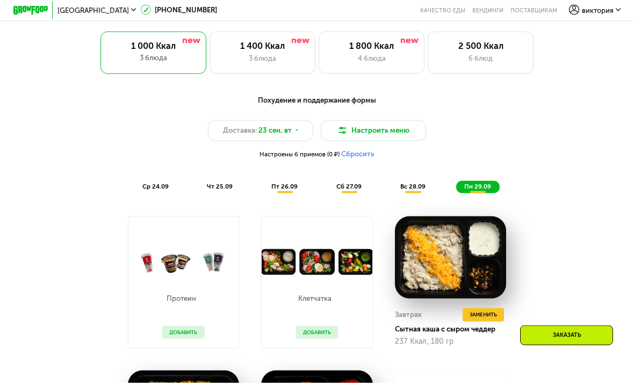
scroll to position [652, 0]
click at [284, 177] on div "Похудение и поддержание формы Доставка: 23 сен, вт Настроить меню Настроены 6 п…" at bounding box center [316, 144] width 521 height 98
click at [281, 182] on span "пт 26.09" at bounding box center [284, 186] width 26 height 8
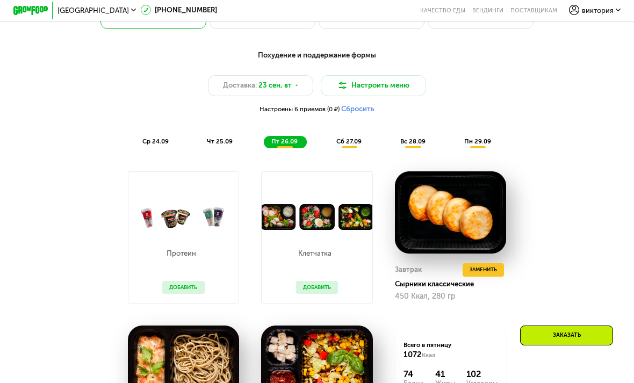
scroll to position [697, 0]
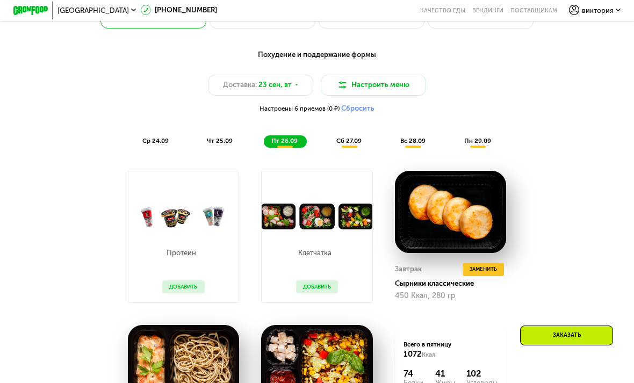
click at [364, 140] on div "сб 27.09" at bounding box center [349, 141] width 42 height 12
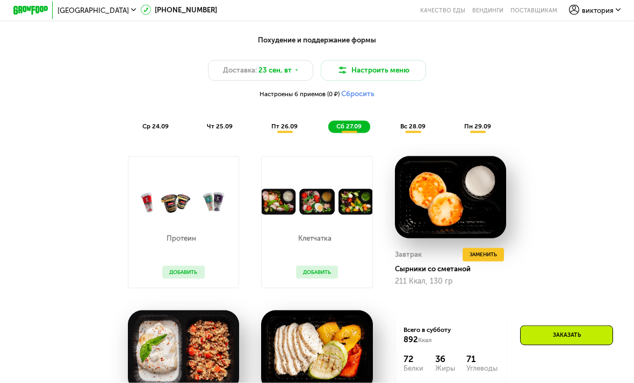
scroll to position [701, 0]
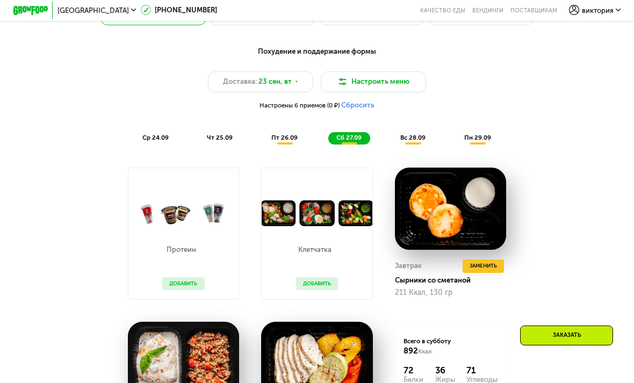
click at [408, 133] on div "вс 28.09" at bounding box center [413, 138] width 42 height 12
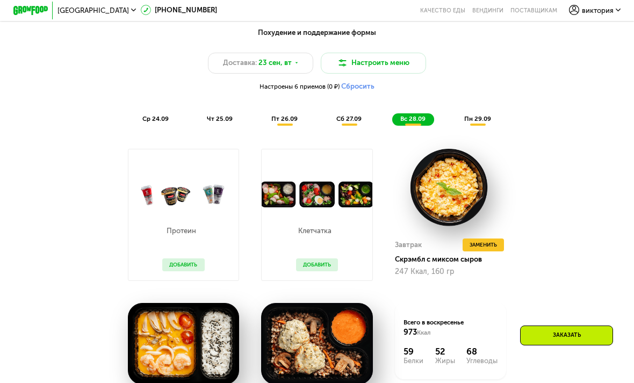
scroll to position [740, 0]
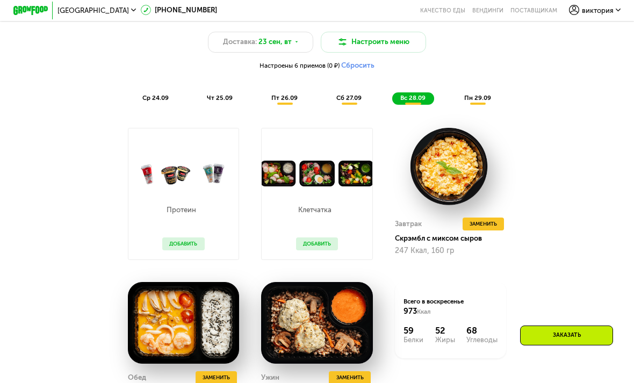
click at [478, 96] on span "пн 29.09" at bounding box center [477, 98] width 27 height 8
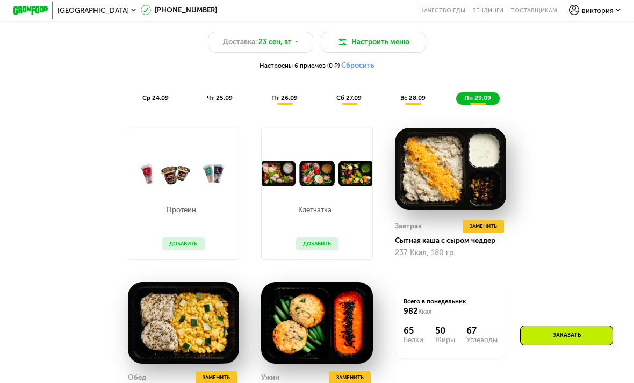
click at [491, 224] on span "Заменить" at bounding box center [483, 226] width 27 height 9
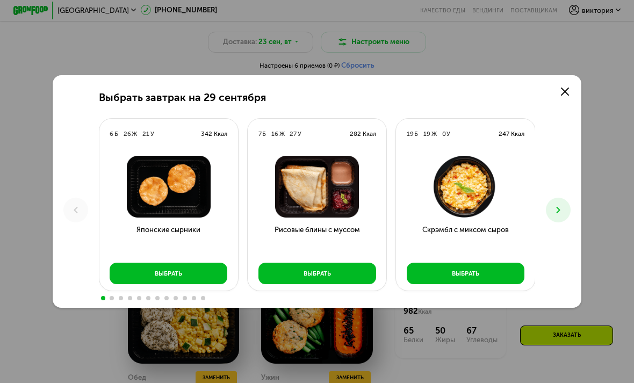
click at [569, 100] on link at bounding box center [565, 92] width 18 height 18
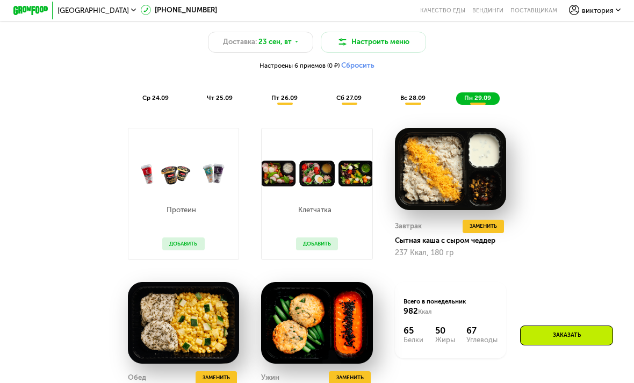
click at [491, 229] on span "Заменить" at bounding box center [483, 226] width 27 height 9
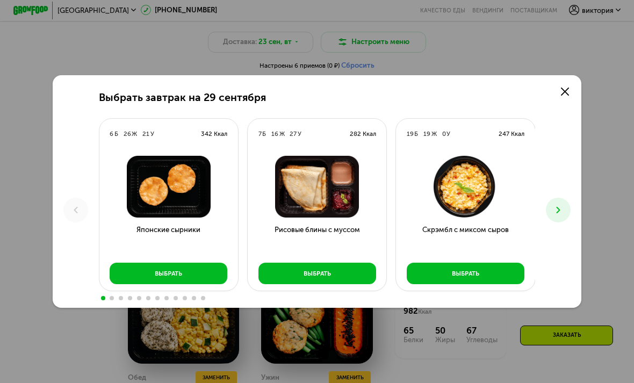
click at [560, 215] on icon at bounding box center [558, 210] width 11 height 11
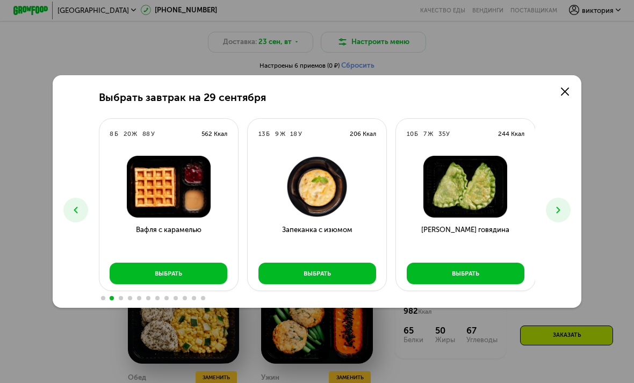
click at [560, 220] on button at bounding box center [558, 210] width 25 height 25
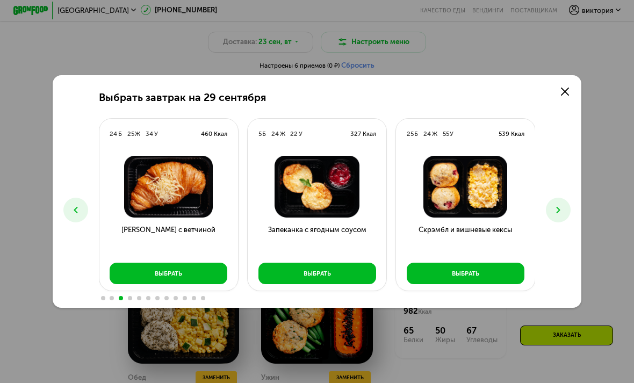
click at [557, 220] on button at bounding box center [558, 210] width 25 height 25
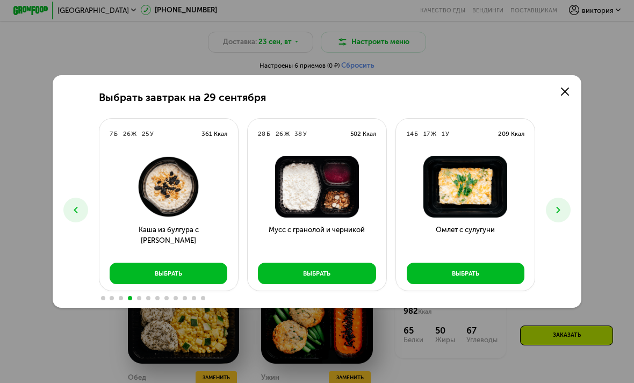
click at [561, 220] on button at bounding box center [558, 210] width 25 height 25
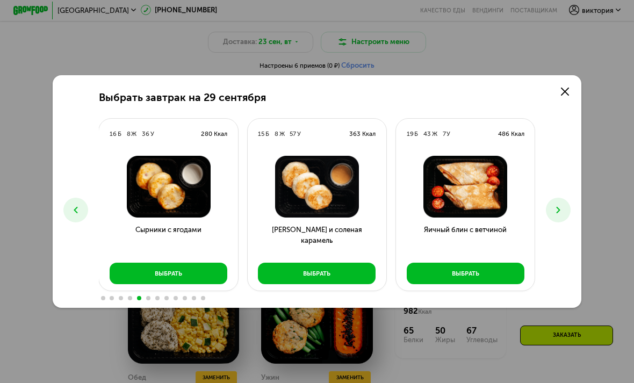
click at [553, 215] on icon at bounding box center [558, 210] width 11 height 11
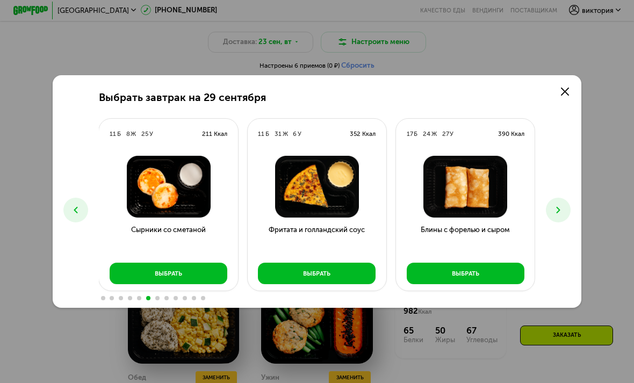
click at [559, 215] on icon at bounding box center [558, 210] width 11 height 11
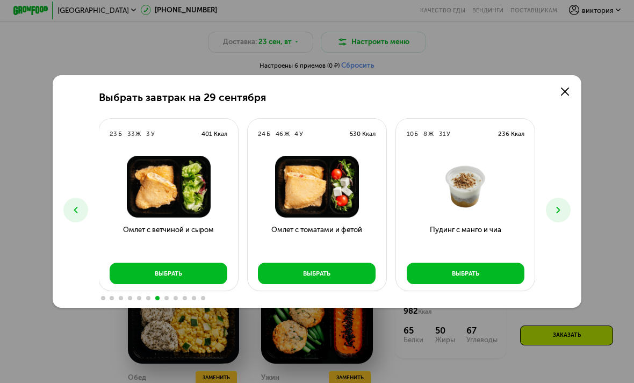
click at [568, 219] on button at bounding box center [558, 210] width 25 height 25
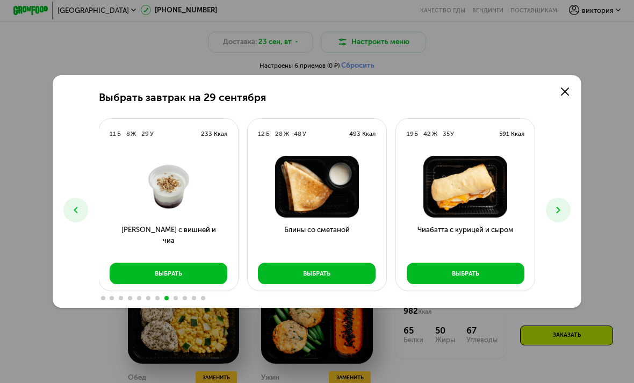
click at [570, 222] on button at bounding box center [558, 210] width 25 height 25
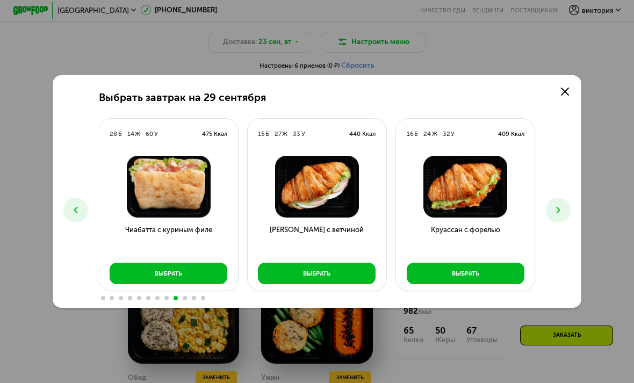
click at [565, 220] on button at bounding box center [558, 210] width 25 height 25
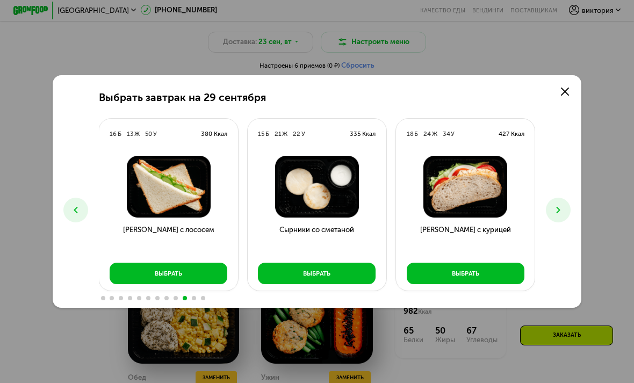
click at [560, 215] on icon at bounding box center [558, 210] width 11 height 11
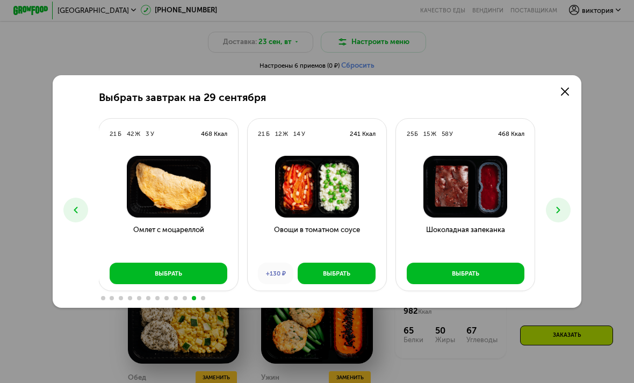
click at [560, 221] on button at bounding box center [558, 210] width 25 height 25
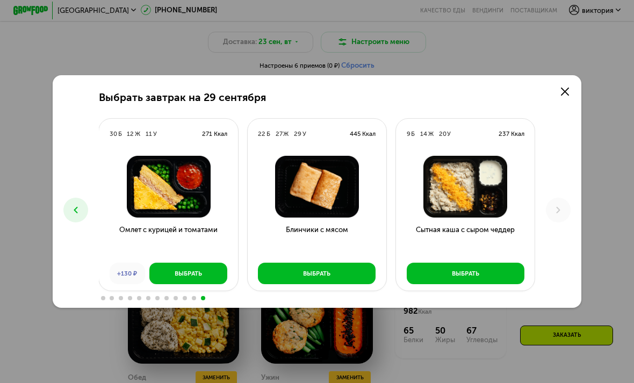
scroll to position [741, 0]
click at [78, 215] on icon at bounding box center [75, 210] width 11 height 11
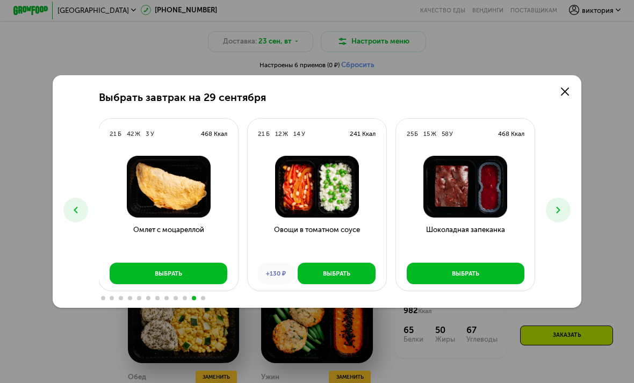
click at [85, 222] on button at bounding box center [75, 210] width 25 height 25
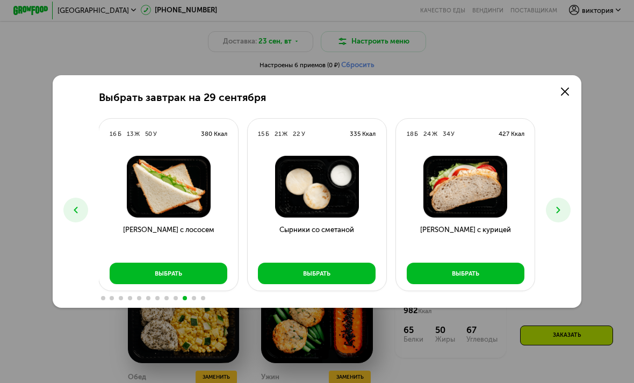
click at [154, 284] on button "Выбрать" at bounding box center [169, 273] width 118 height 21
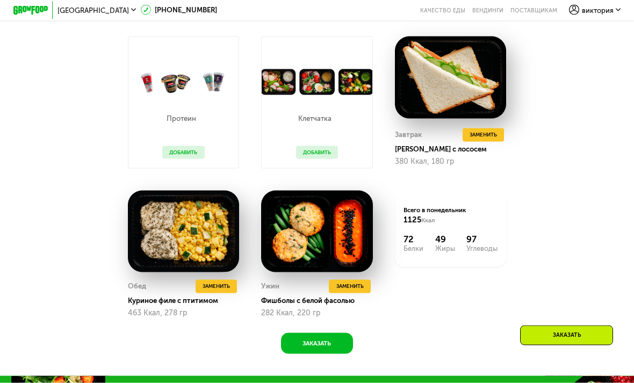
scroll to position [832, 0]
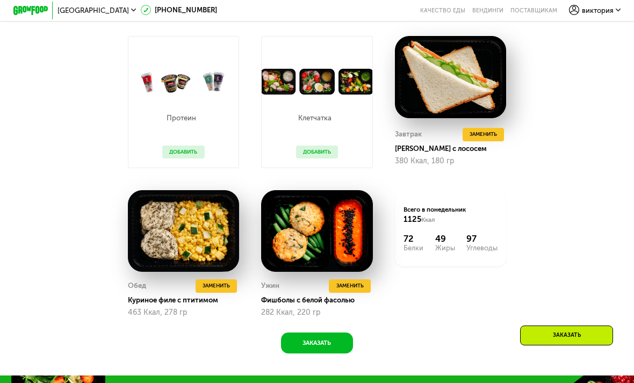
click at [363, 285] on span "Заменить" at bounding box center [349, 286] width 27 height 9
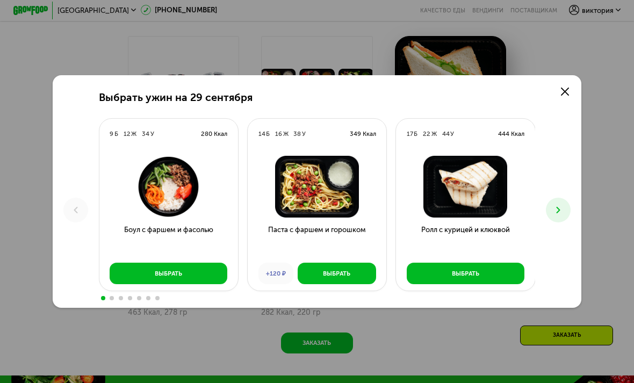
click at [553, 215] on icon at bounding box center [558, 210] width 11 height 11
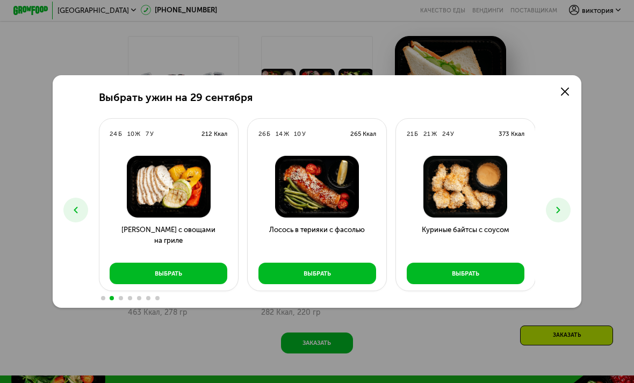
click at [557, 215] on icon at bounding box center [558, 210] width 11 height 11
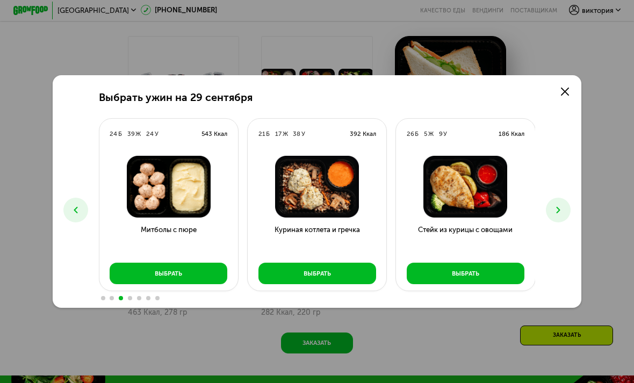
click at [558, 215] on icon at bounding box center [558, 210] width 11 height 11
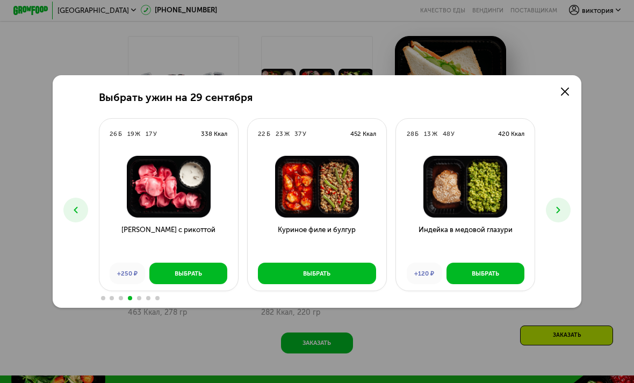
click at [557, 213] on use at bounding box center [559, 210] width 4 height 6
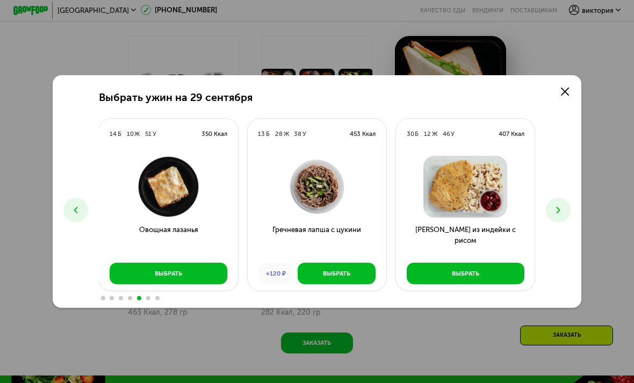
click at [557, 215] on icon at bounding box center [558, 210] width 11 height 11
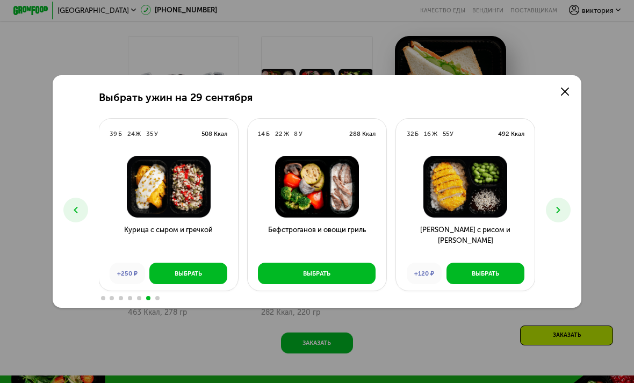
click at [552, 222] on button at bounding box center [558, 210] width 25 height 25
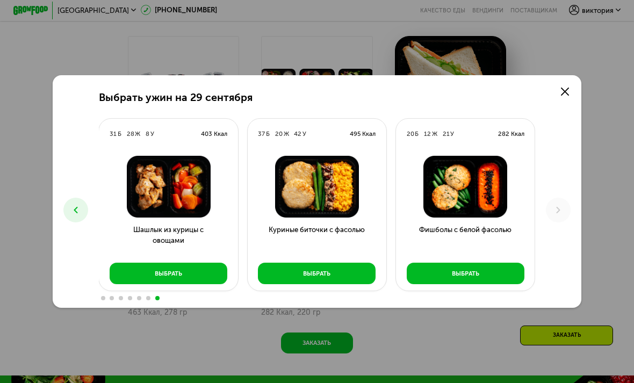
scroll to position [834, 0]
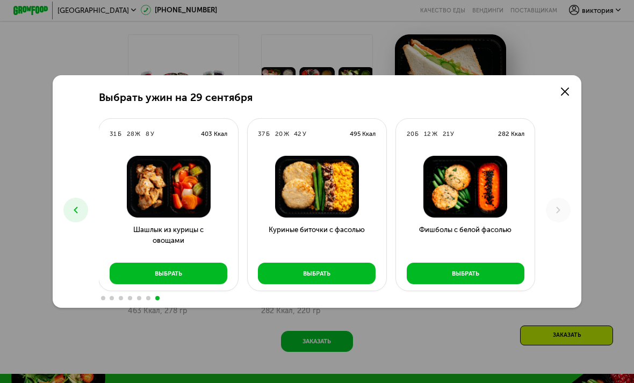
click at [568, 100] on link at bounding box center [565, 92] width 18 height 18
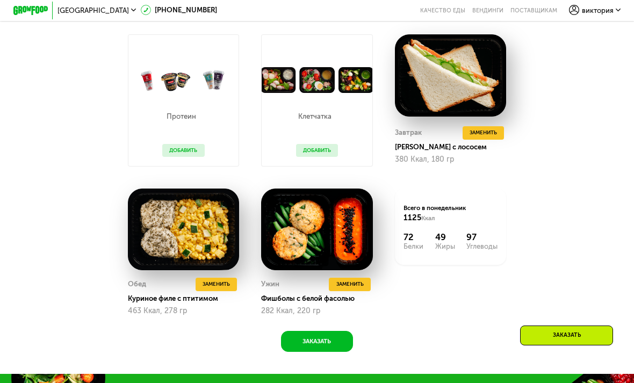
click at [357, 280] on span "Заменить" at bounding box center [349, 284] width 27 height 9
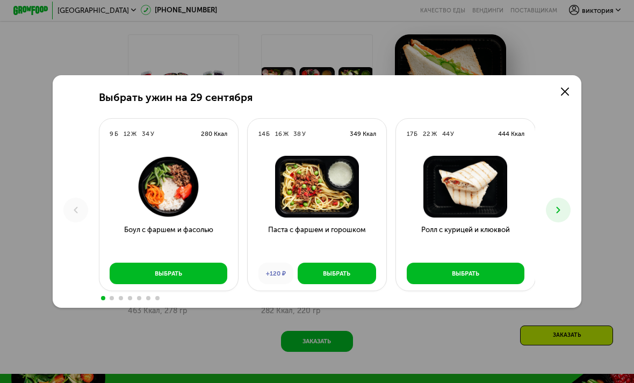
click at [567, 222] on button at bounding box center [558, 210] width 25 height 25
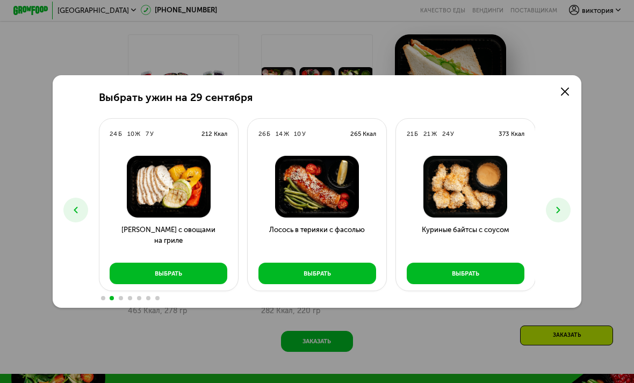
click at [566, 222] on button at bounding box center [558, 210] width 25 height 25
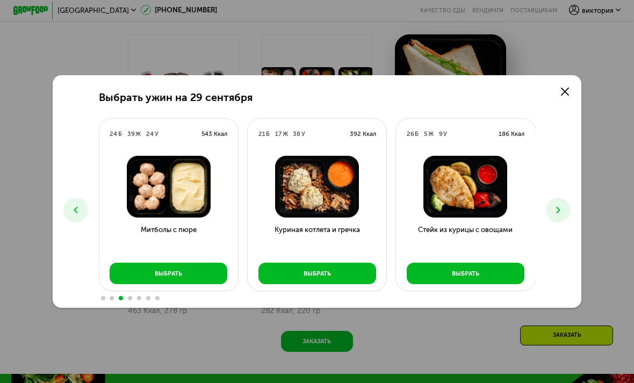
click at [566, 222] on button at bounding box center [558, 210] width 25 height 25
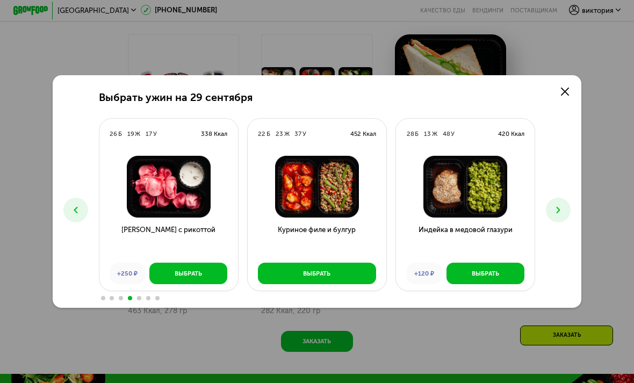
click at [565, 221] on button at bounding box center [558, 210] width 25 height 25
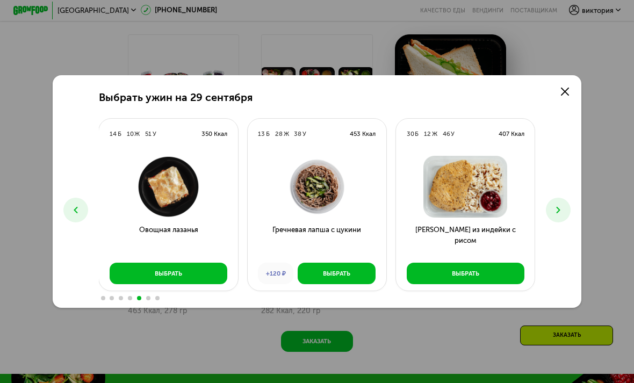
click at [73, 215] on button at bounding box center [75, 210] width 25 height 25
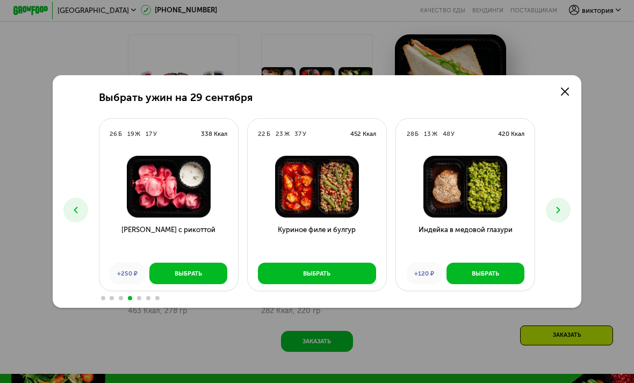
click at [72, 215] on button at bounding box center [75, 210] width 25 height 25
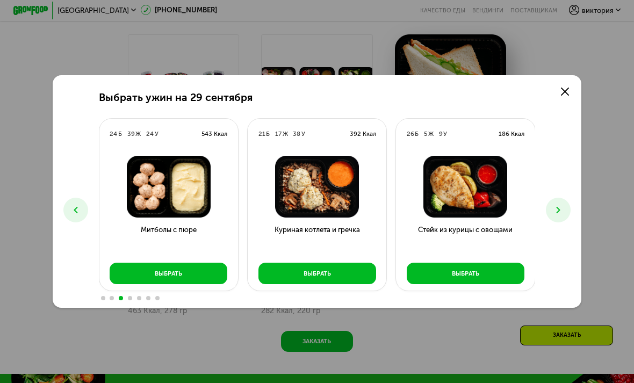
click at [549, 222] on button at bounding box center [558, 210] width 25 height 25
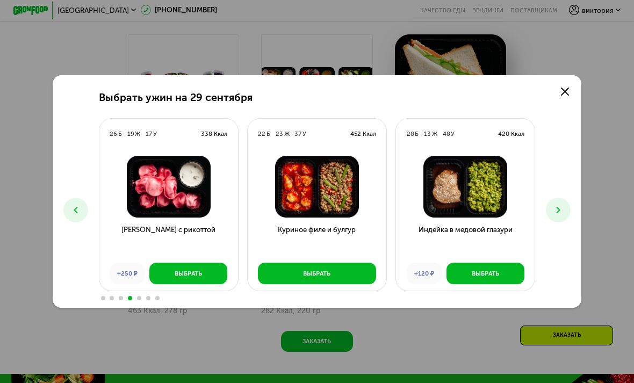
click at [559, 221] on button at bounding box center [558, 210] width 25 height 25
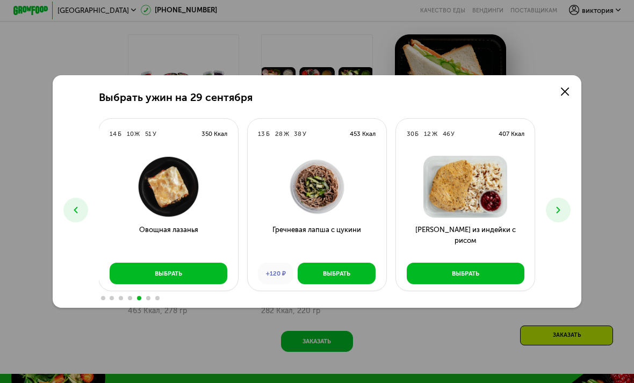
click at [562, 215] on icon at bounding box center [558, 210] width 11 height 11
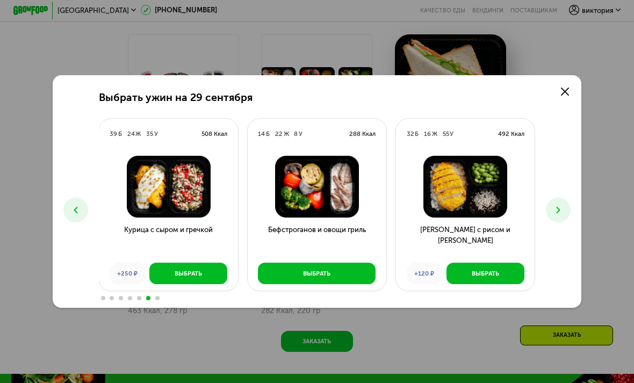
click at [560, 213] on use at bounding box center [559, 210] width 4 height 6
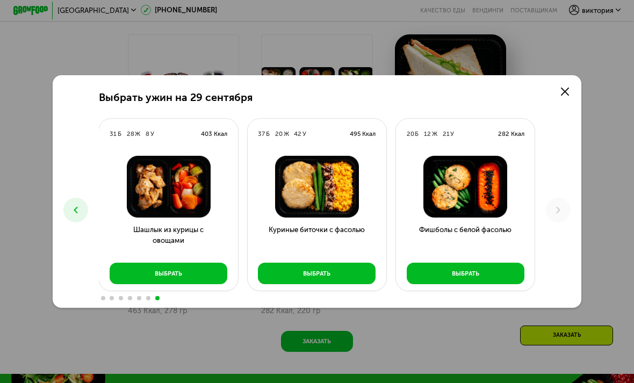
click at [71, 215] on icon at bounding box center [75, 210] width 11 height 11
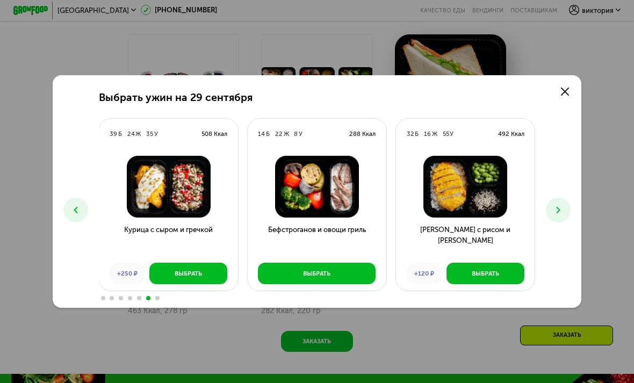
click at [71, 215] on icon at bounding box center [75, 210] width 11 height 11
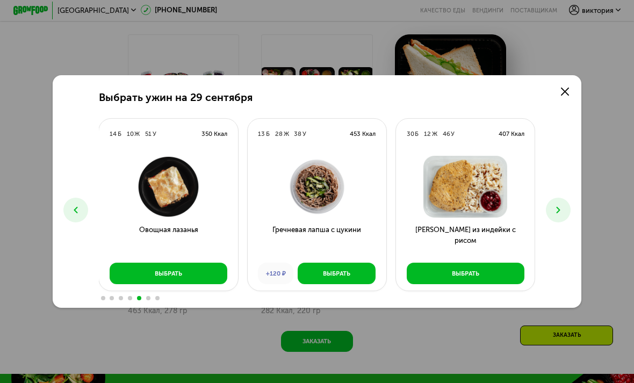
click at [70, 222] on button at bounding box center [75, 210] width 25 height 25
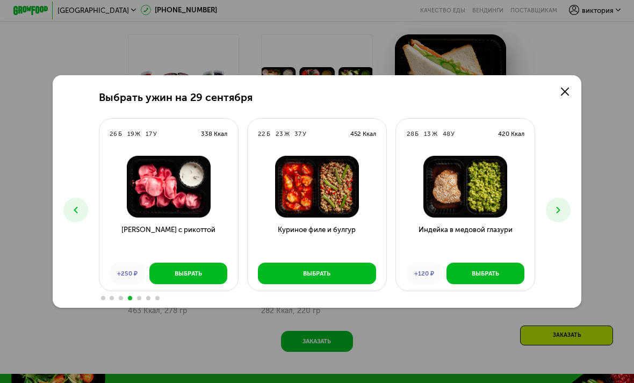
click at [70, 242] on div "Выбрать ужин на 29 сентября 9 Б 12 Ж 34 У 280 Ккал Боул с фаршем и фасолью Выбр…" at bounding box center [317, 191] width 528 height 233
click at [74, 215] on icon at bounding box center [75, 210] width 11 height 11
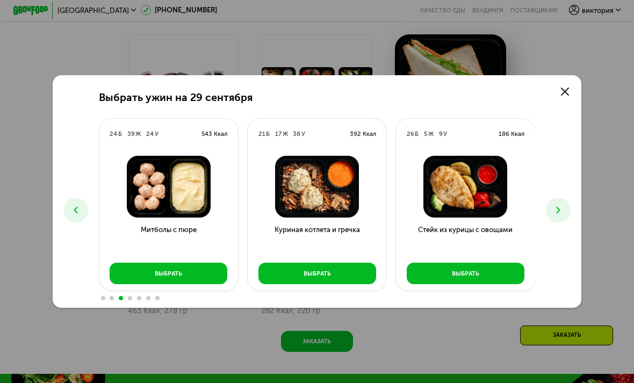
click at [74, 215] on icon at bounding box center [75, 210] width 11 height 11
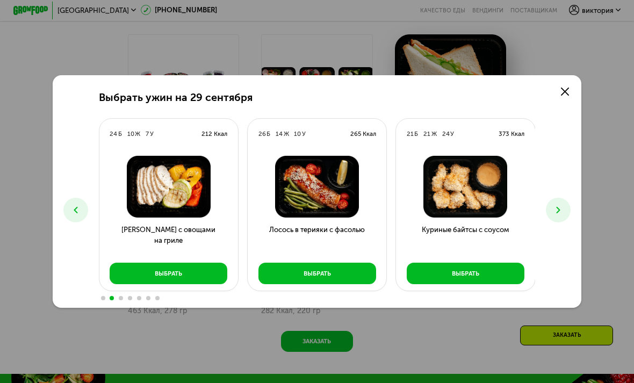
click at [166, 278] on div "Выбрать" at bounding box center [168, 273] width 27 height 9
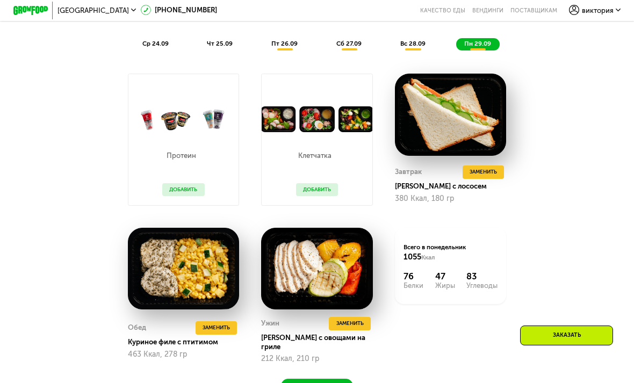
click at [330, 379] on button "Заказать" at bounding box center [317, 389] width 72 height 21
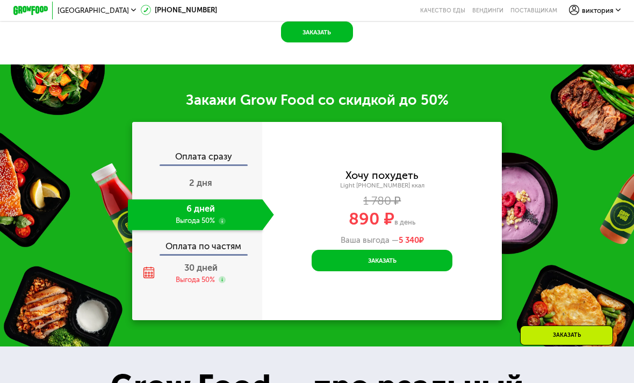
scroll to position [1207, 0]
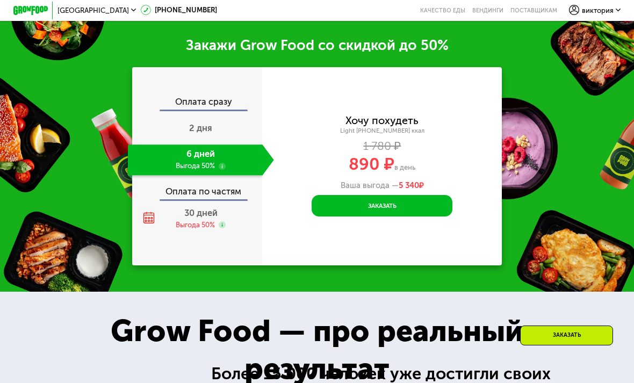
click at [420, 195] on button "Заказать" at bounding box center [382, 205] width 141 height 21
